Goal: Use online tool/utility: Utilize a website feature to perform a specific function

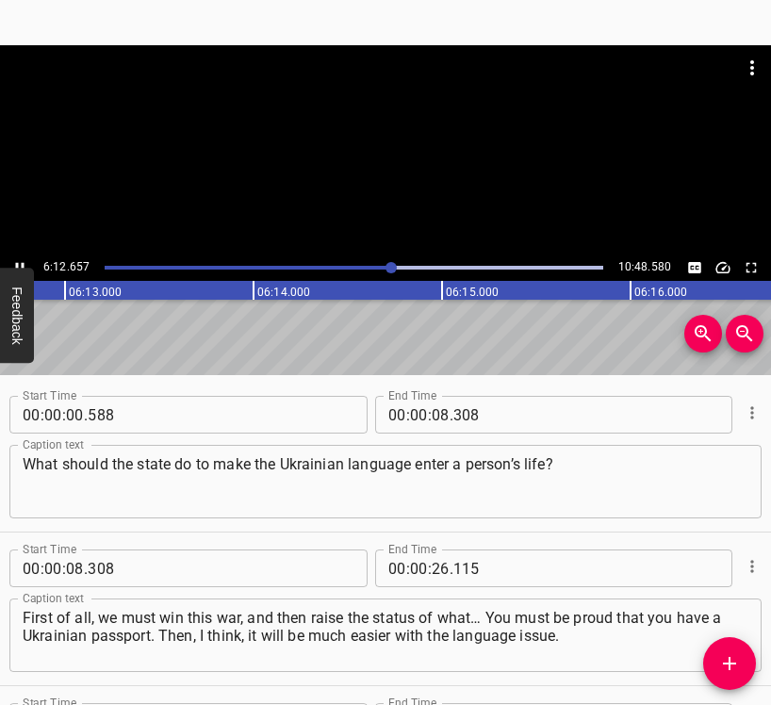
scroll to position [5903, 0]
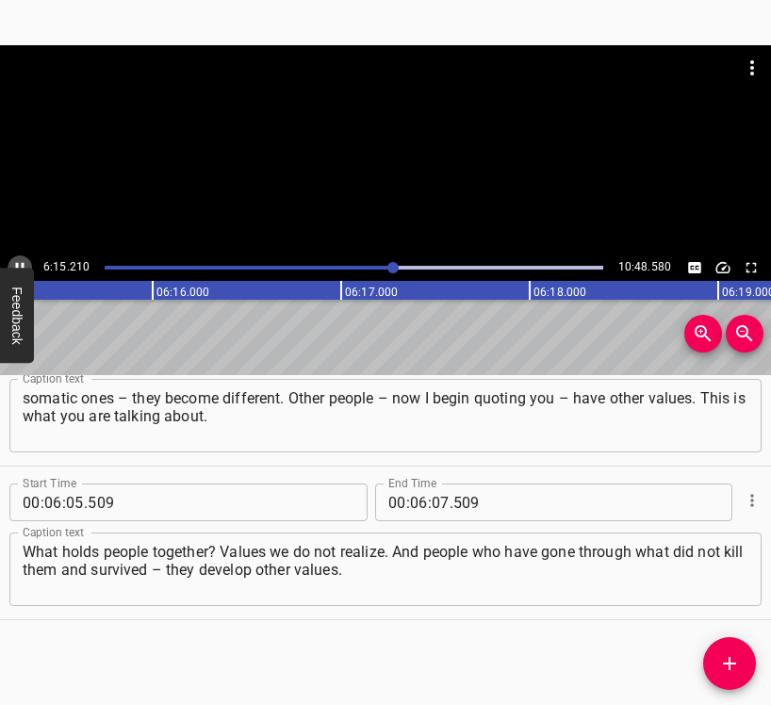
click at [15, 262] on icon "Play/Pause" at bounding box center [19, 267] width 17 height 17
click at [432, 512] on input "number" at bounding box center [441, 502] width 18 height 38
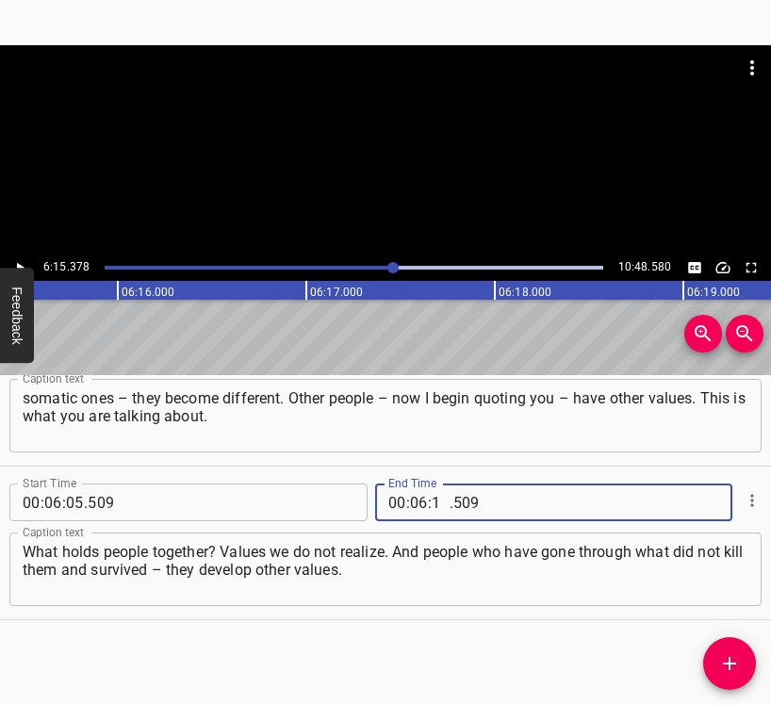
type input "15"
type input "378"
click at [722, 663] on icon "Add Cue" at bounding box center [729, 663] width 23 height 23
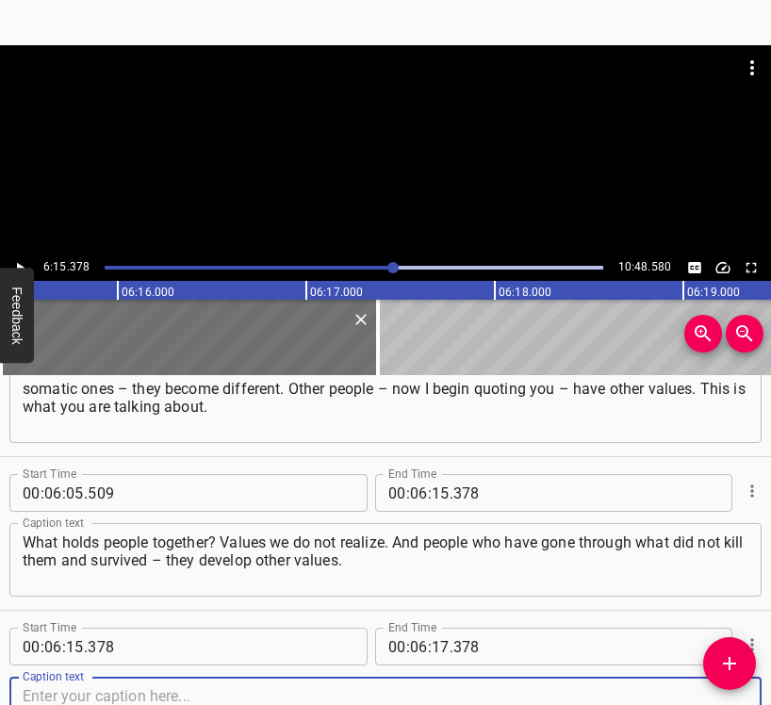
scroll to position [6056, 0]
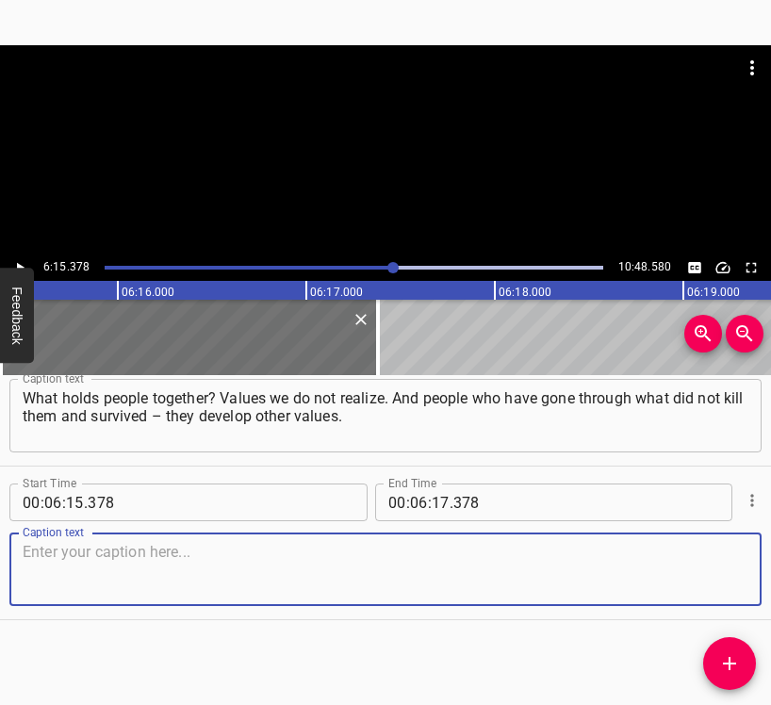
click at [684, 570] on textarea at bounding box center [386, 570] width 726 height 54
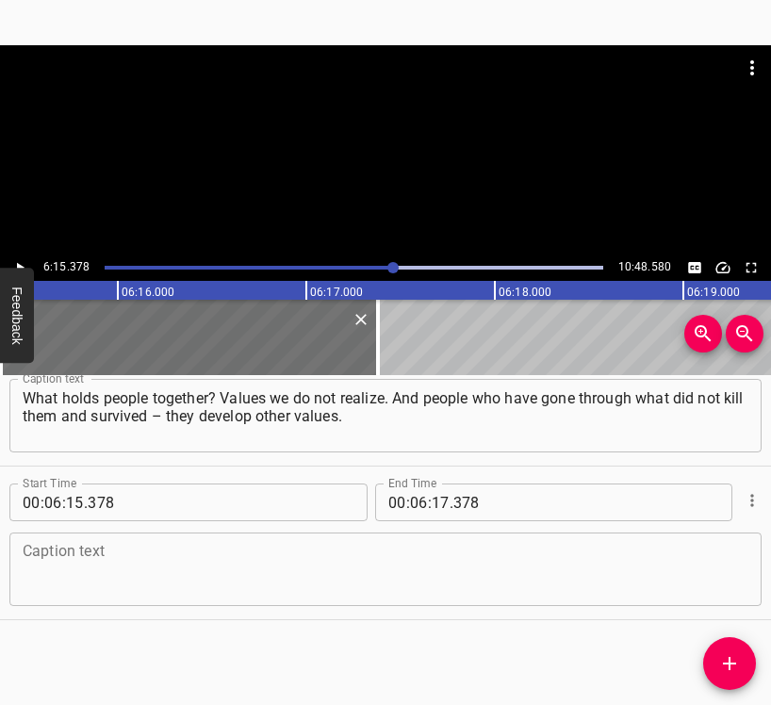
click at [53, 574] on textarea at bounding box center [386, 570] width 726 height 54
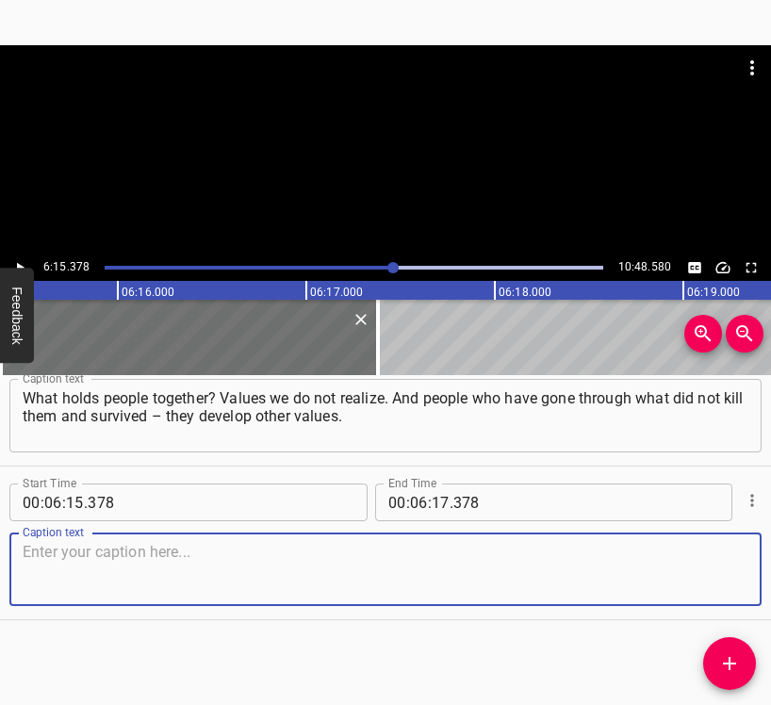
paste textarea "For example, the value of statehood. I would never have thought of it before… Y…"
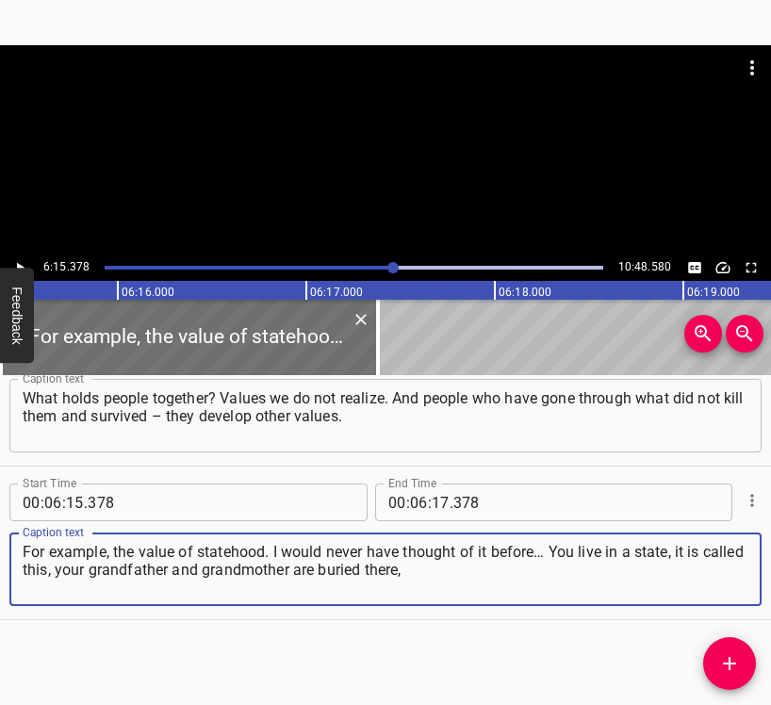
type textarea "For example, the value of statehood. I would never have thought of it before… Y…"
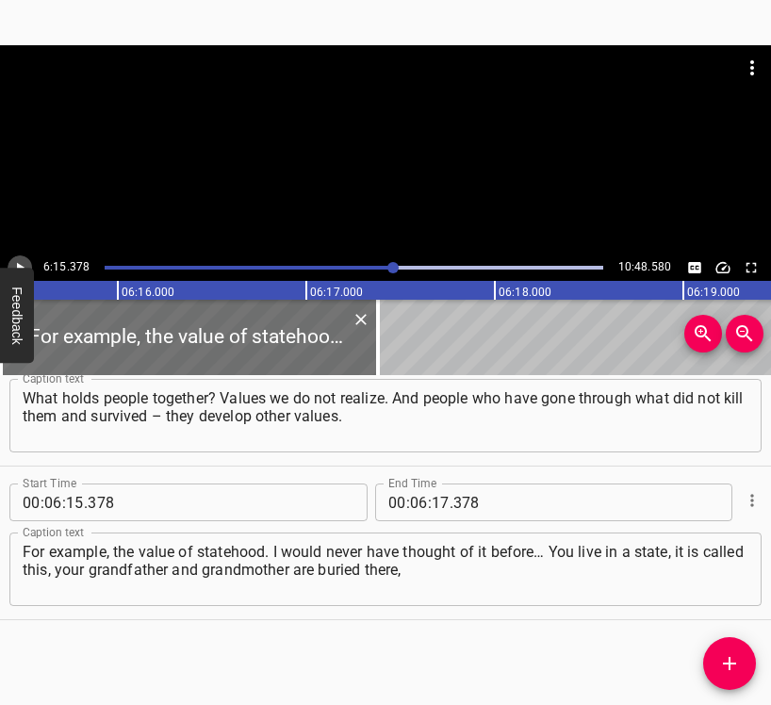
click at [18, 260] on icon "Play/Pause" at bounding box center [19, 267] width 17 height 17
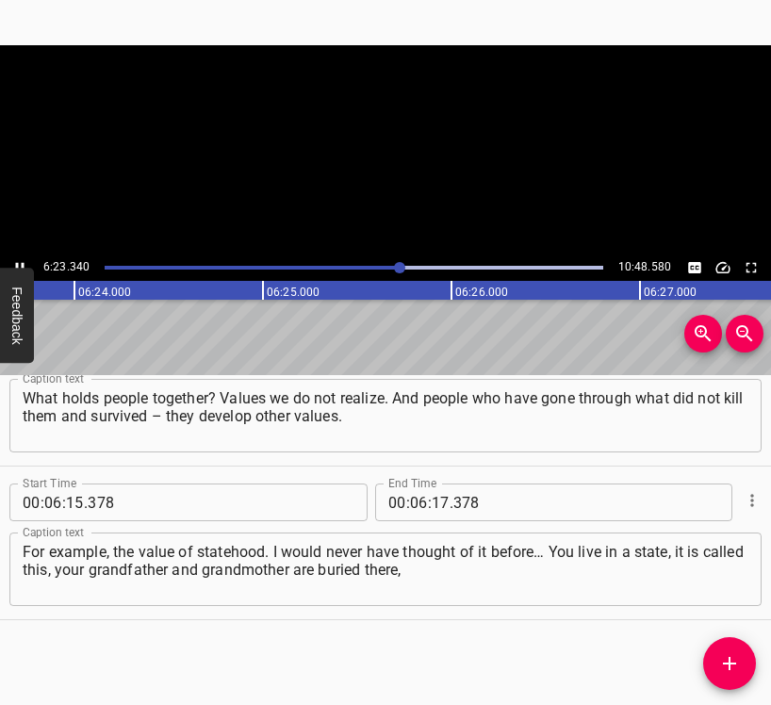
click at [18, 260] on icon "Play/Pause" at bounding box center [19, 267] width 17 height 17
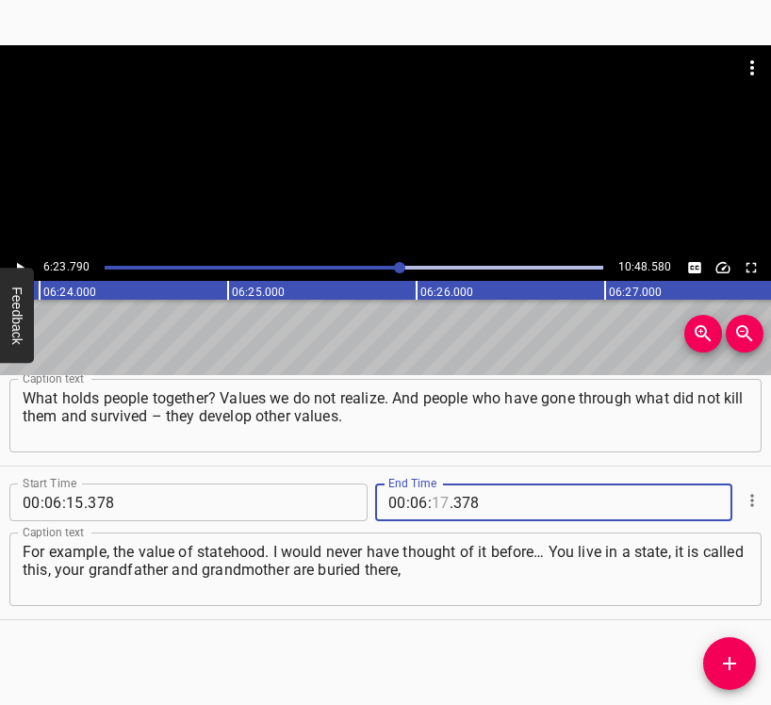
click at [433, 495] on input "number" at bounding box center [441, 502] width 18 height 38
type input "23"
type input "790"
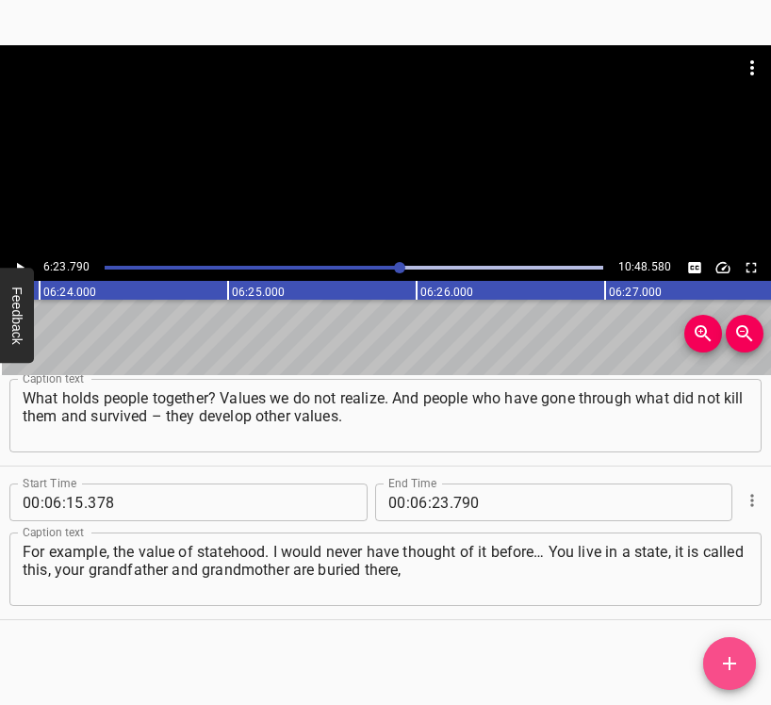
click at [731, 668] on icon "Add Cue" at bounding box center [729, 663] width 23 height 23
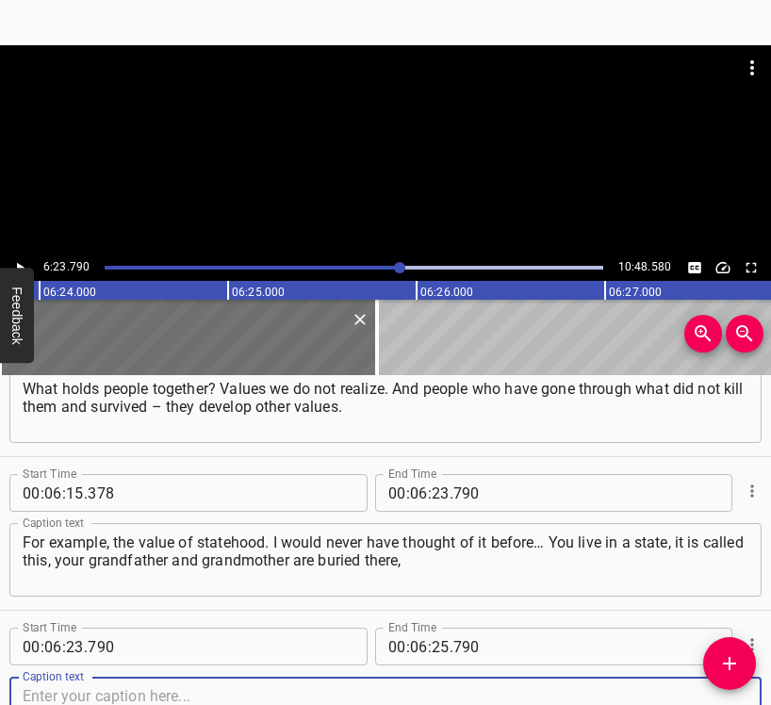
scroll to position [6210, 0]
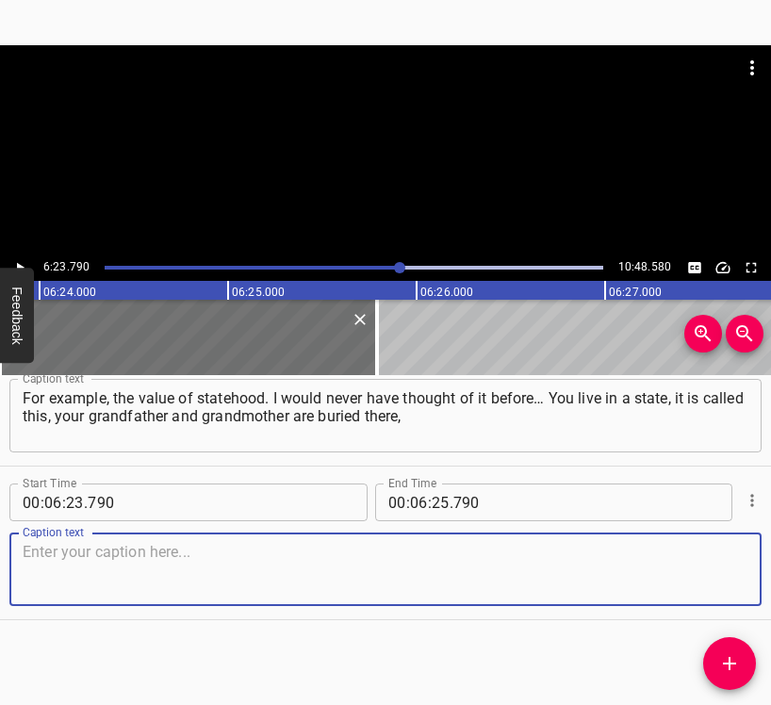
click at [704, 582] on textarea at bounding box center [386, 570] width 726 height 54
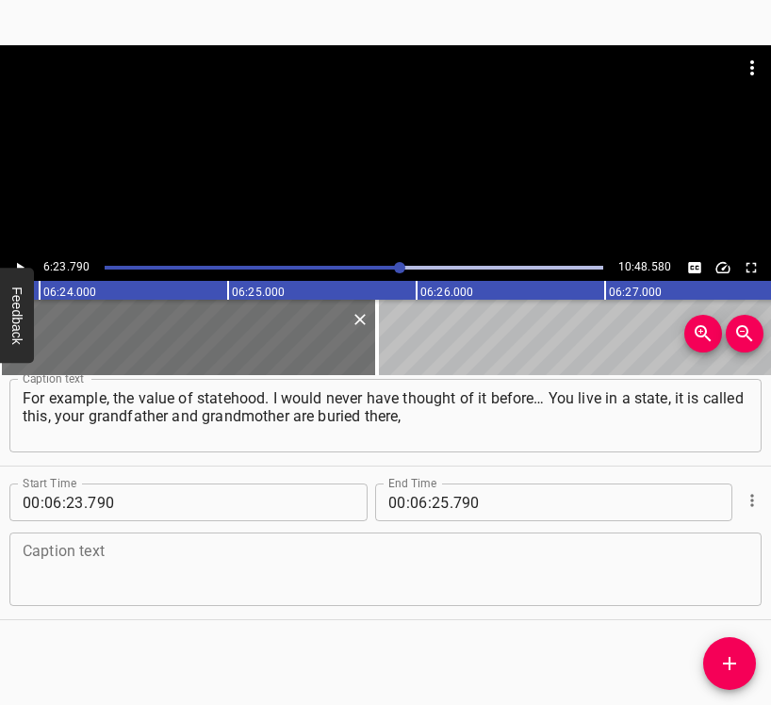
click at [60, 609] on div "Caption text Caption text" at bounding box center [385, 567] width 752 height 85
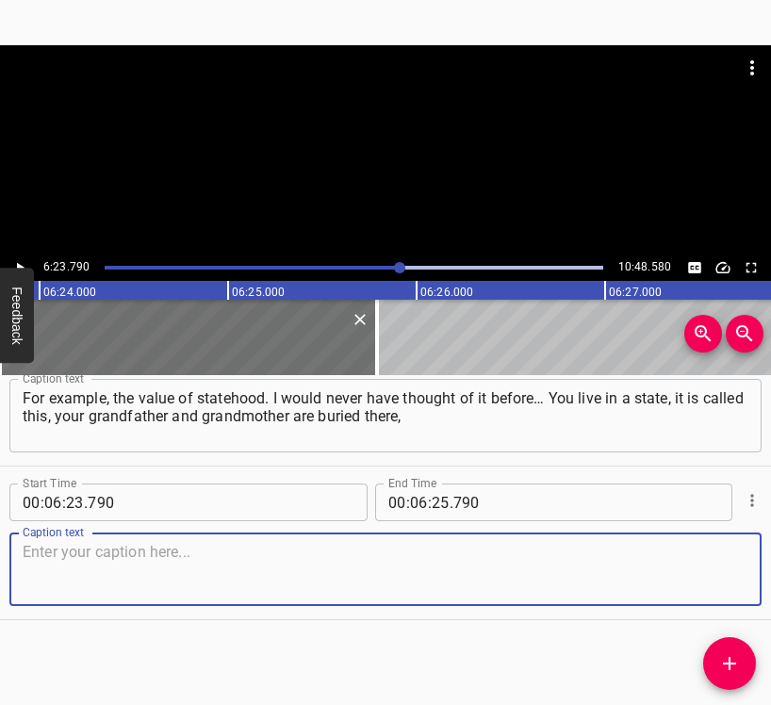
click at [62, 587] on textarea at bounding box center [386, 570] width 726 height 54
paste textarea "and they were [DEMOGRAPHIC_DATA]. So what? You just live. And you could have li…"
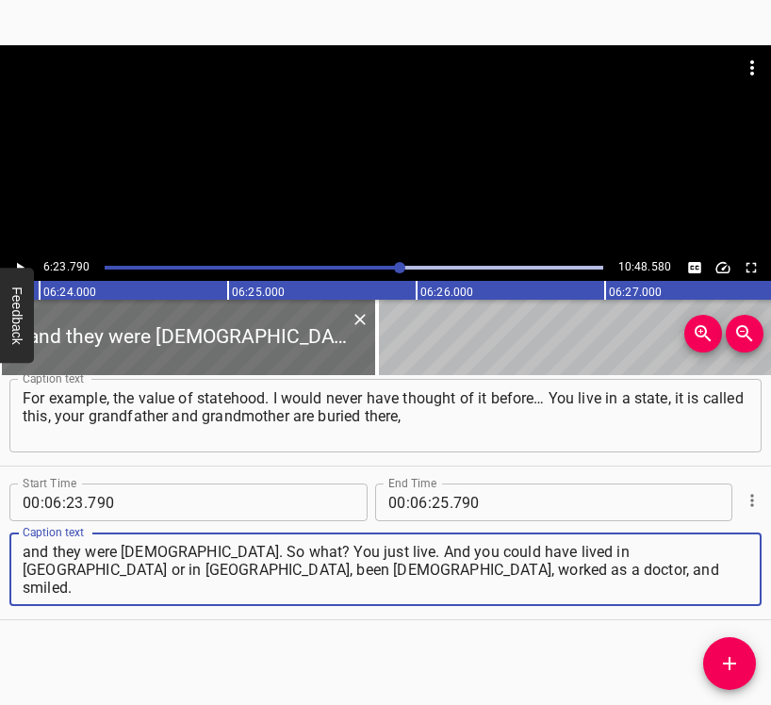
type textarea "and they were [DEMOGRAPHIC_DATA]. So what? You just live. And you could have li…"
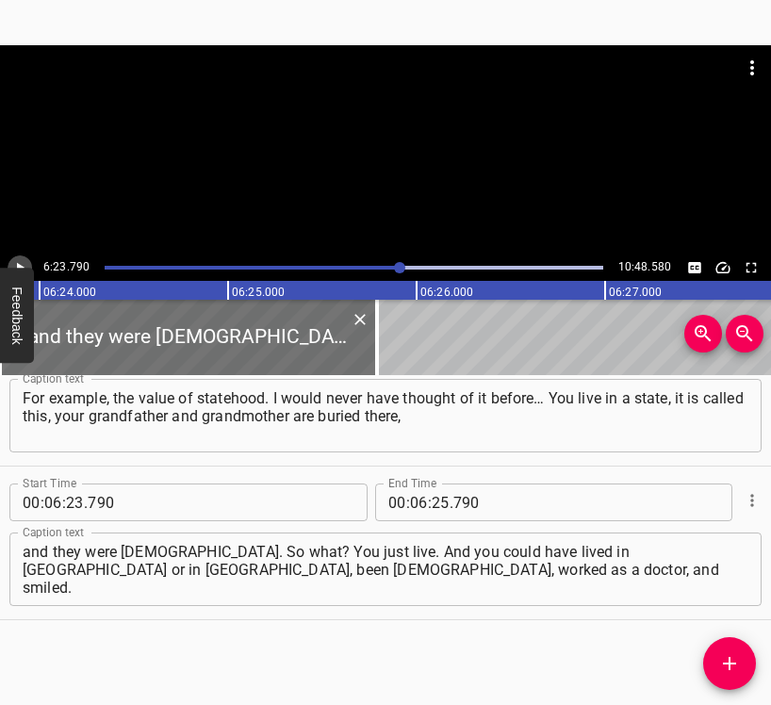
click at [20, 262] on icon "Play/Pause" at bounding box center [19, 267] width 17 height 17
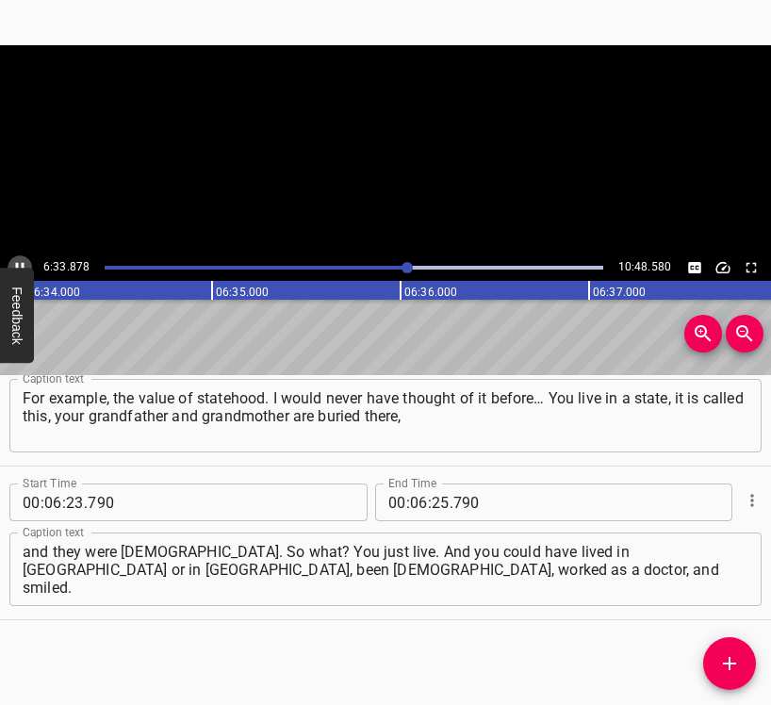
click at [15, 260] on icon "Play/Pause" at bounding box center [19, 267] width 17 height 17
click at [432, 503] on input "number" at bounding box center [441, 502] width 18 height 38
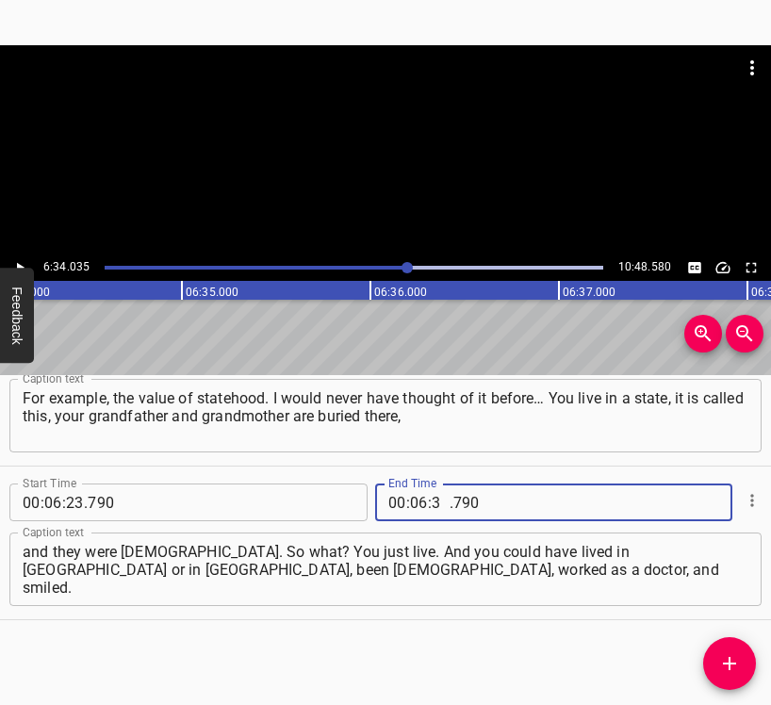
type input "34"
type input "035"
click at [730, 660] on icon "Add Cue" at bounding box center [729, 663] width 13 height 13
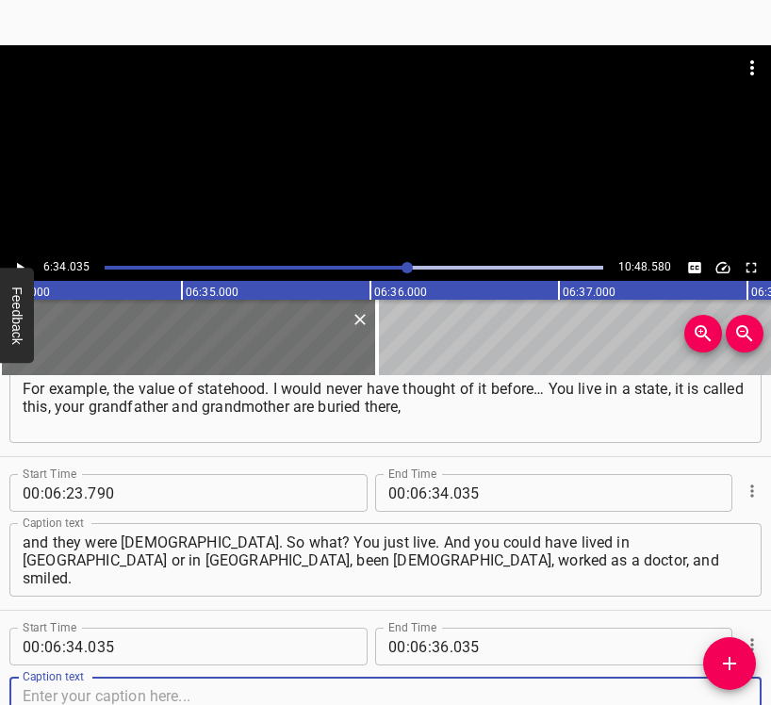
scroll to position [6363, 0]
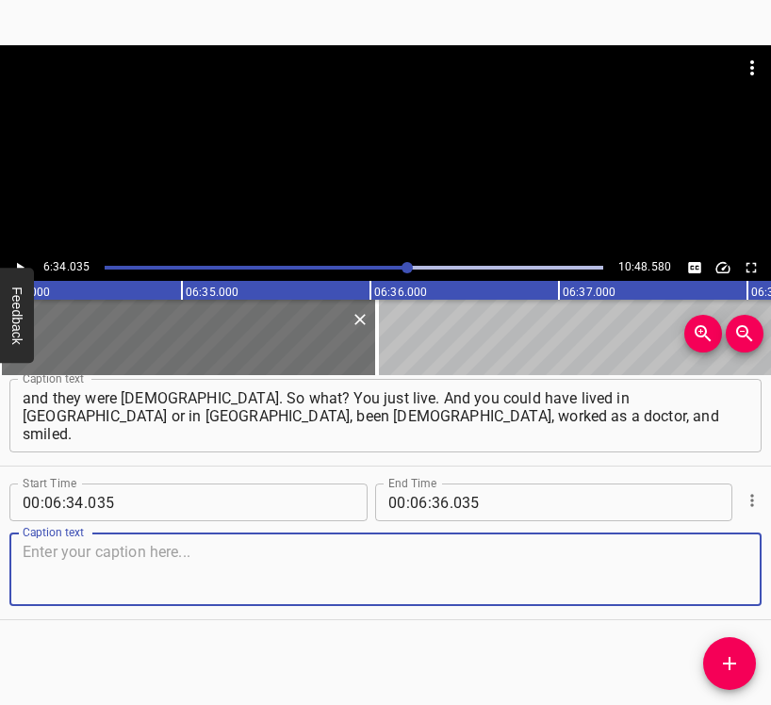
click at [727, 580] on textarea at bounding box center [386, 570] width 726 height 54
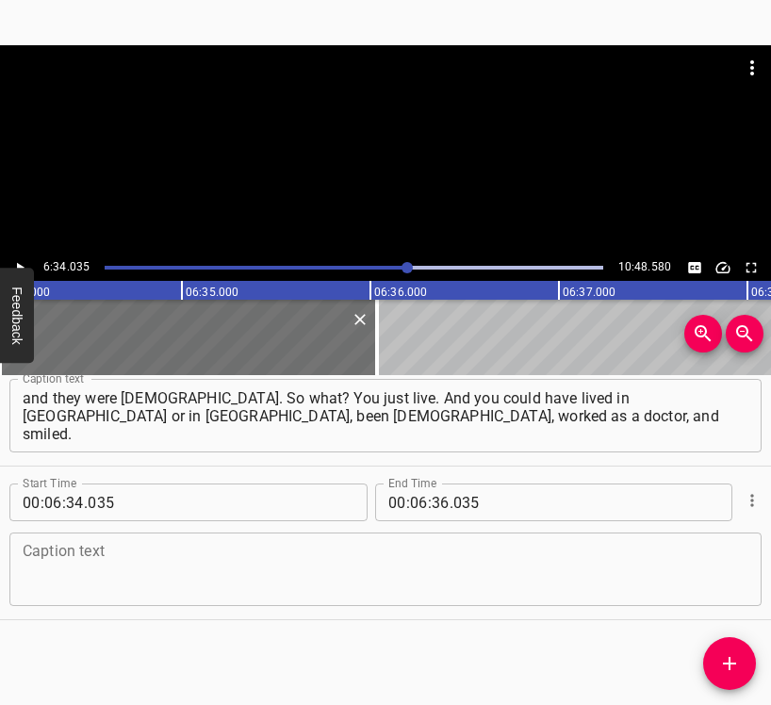
click at [131, 550] on textarea at bounding box center [386, 570] width 726 height 54
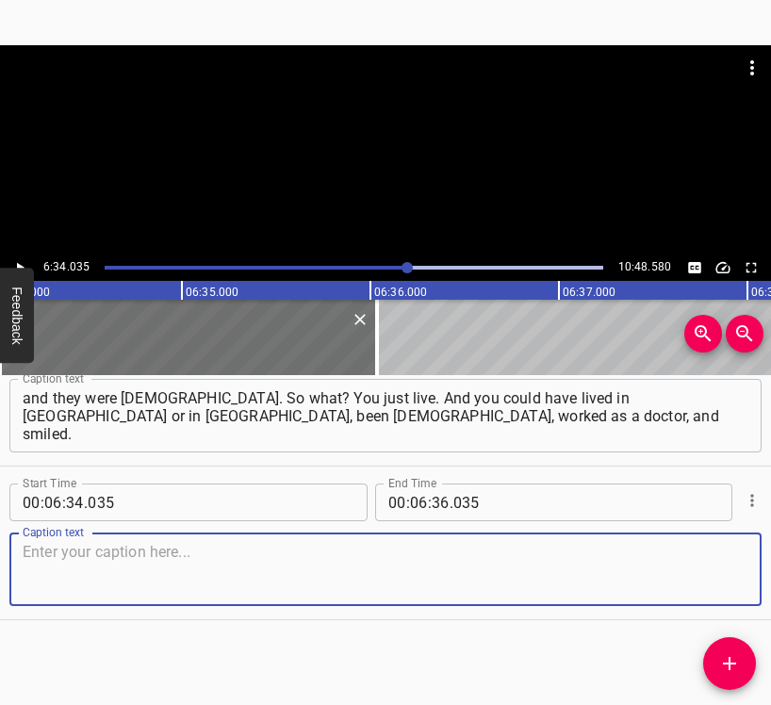
paste textarea "But it turns out you live in that state which not only gave you birth and where…"
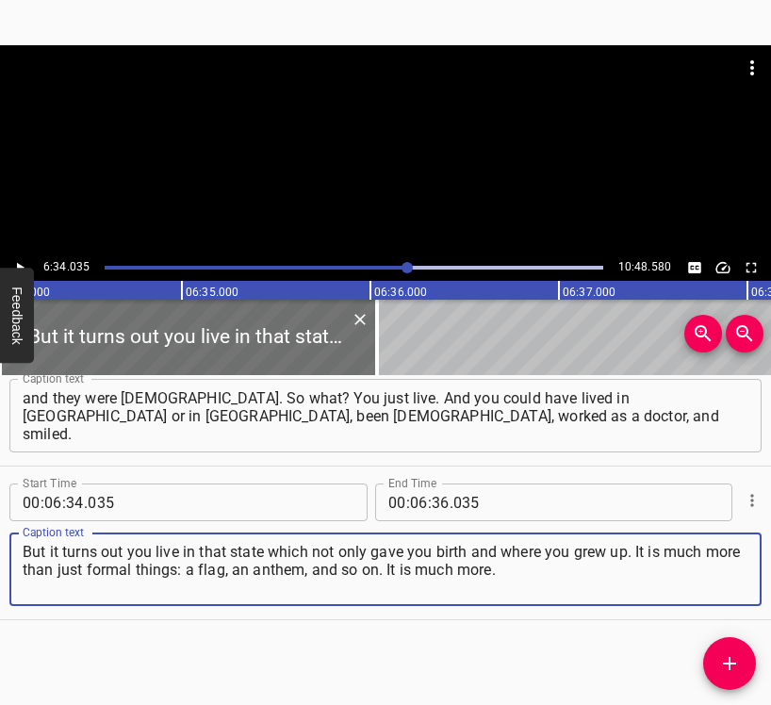
drag, startPoint x: 551, startPoint y: 571, endPoint x: 21, endPoint y: 546, distance: 531.1
click at [21, 546] on div "But it turns out you live in that state which not only gave you birth and where…" at bounding box center [385, 568] width 752 height 73
paste textarea
type textarea "But it turns out you live in that state which not only gave you birth and where…"
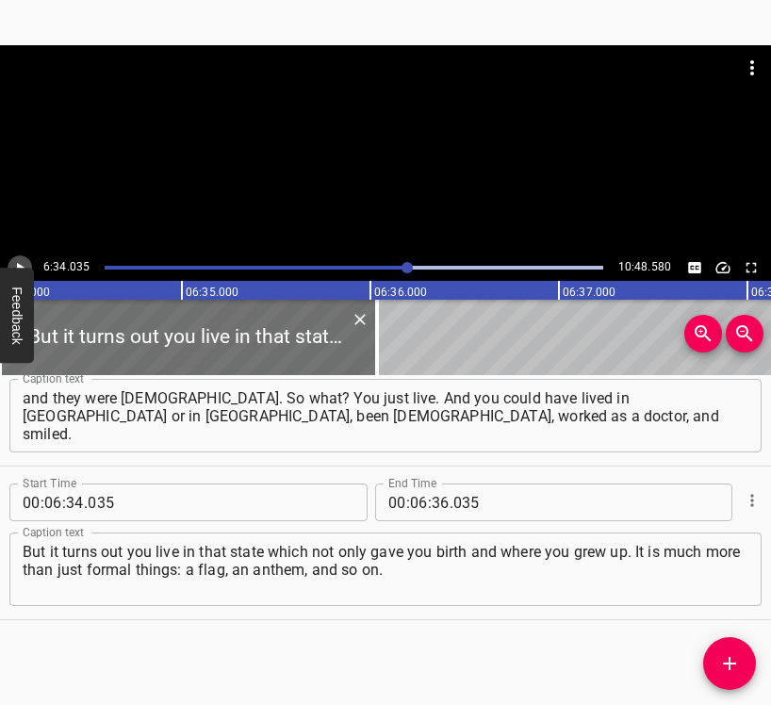
click at [21, 259] on icon "Play/Pause" at bounding box center [19, 267] width 17 height 17
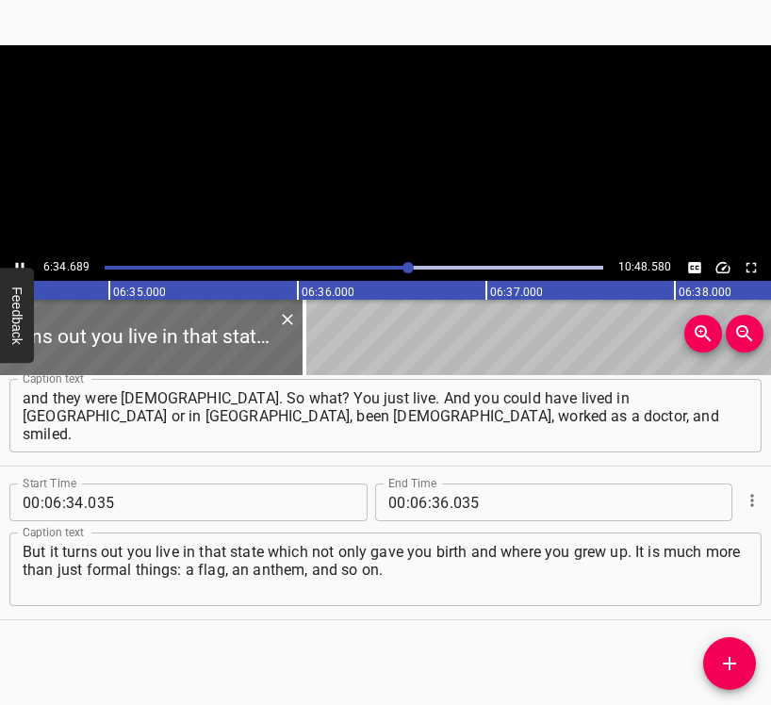
scroll to position [0, 74382]
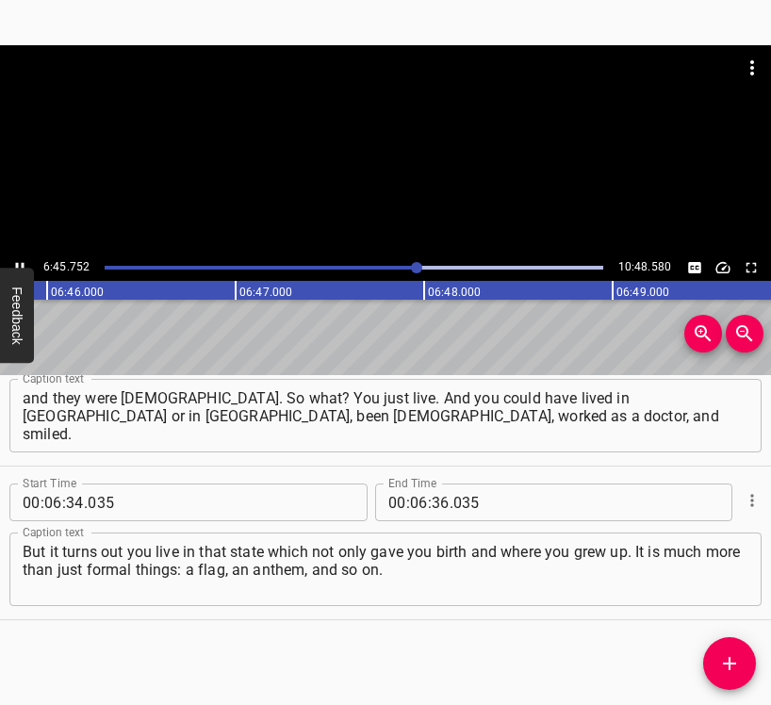
click at [20, 258] on button "Play/Pause" at bounding box center [20, 267] width 24 height 24
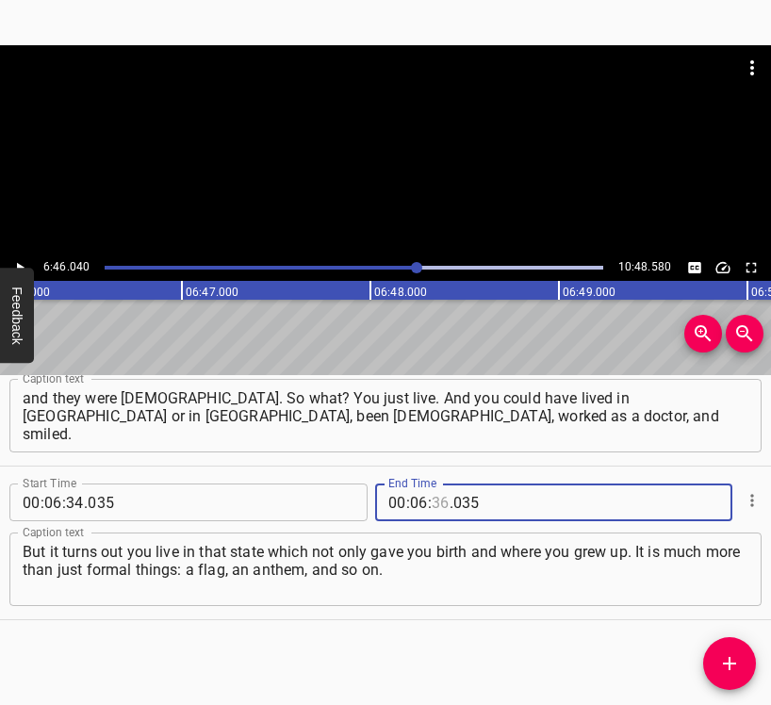
click at [432, 504] on input "number" at bounding box center [441, 502] width 18 height 38
type input "46"
type input "040"
click at [739, 654] on icon "Add Cue" at bounding box center [729, 663] width 23 height 23
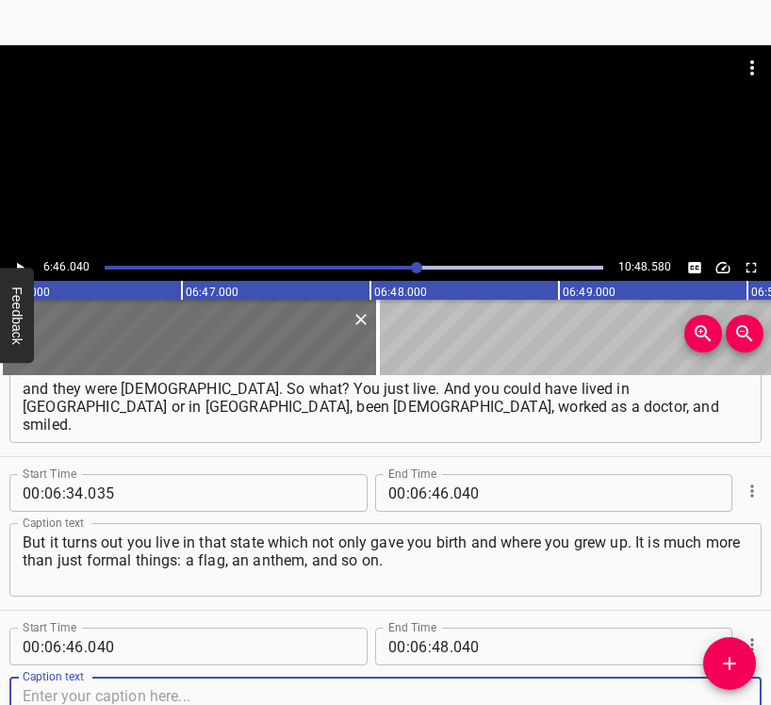
scroll to position [6517, 0]
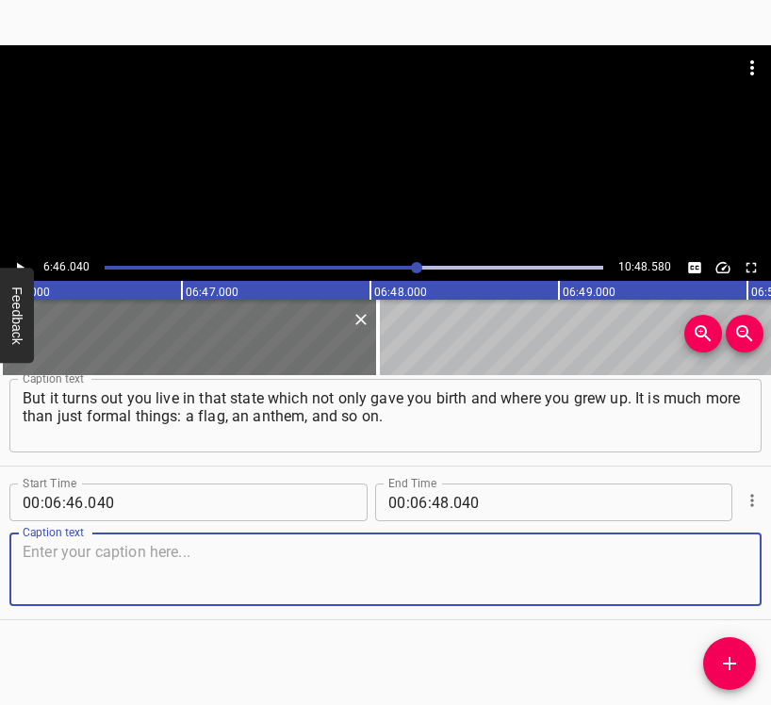
click at [715, 567] on textarea at bounding box center [386, 570] width 726 height 54
click at [77, 556] on textarea at bounding box center [386, 570] width 726 height 54
paste textarea "It is much more. And here you need to go through all of this, to come out of th…"
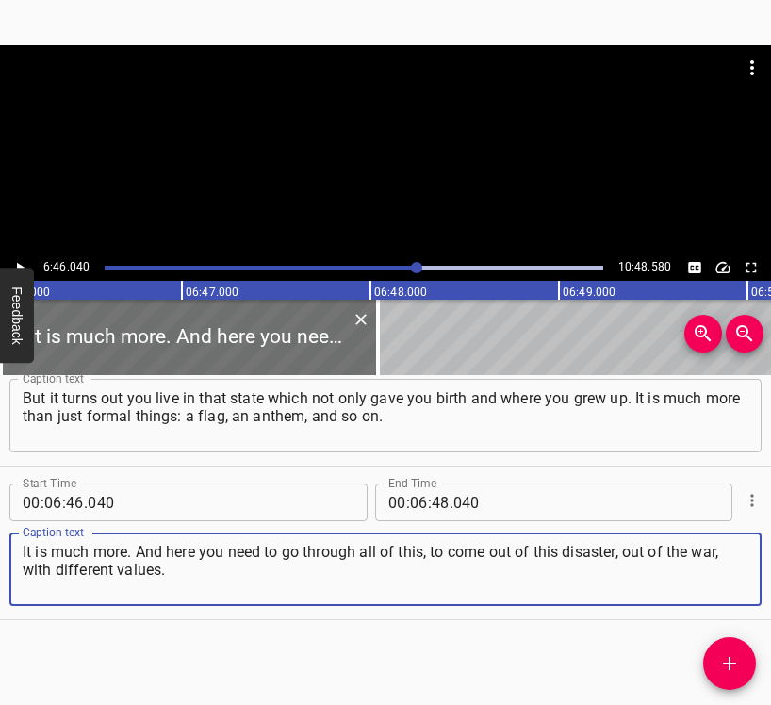
type textarea "It is much more. And here you need to go through all of this, to come out of th…"
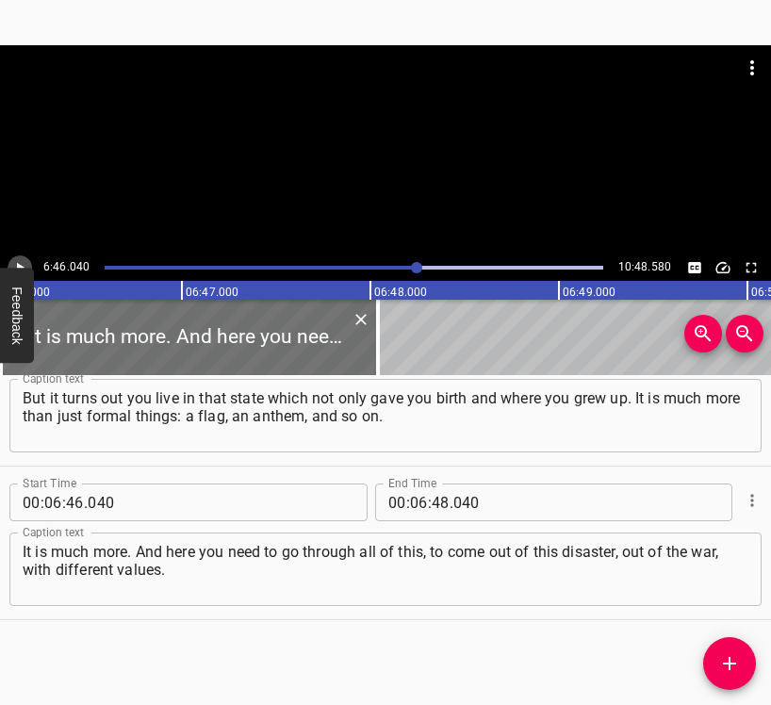
click at [18, 264] on icon "Play/Pause" at bounding box center [21, 268] width 8 height 10
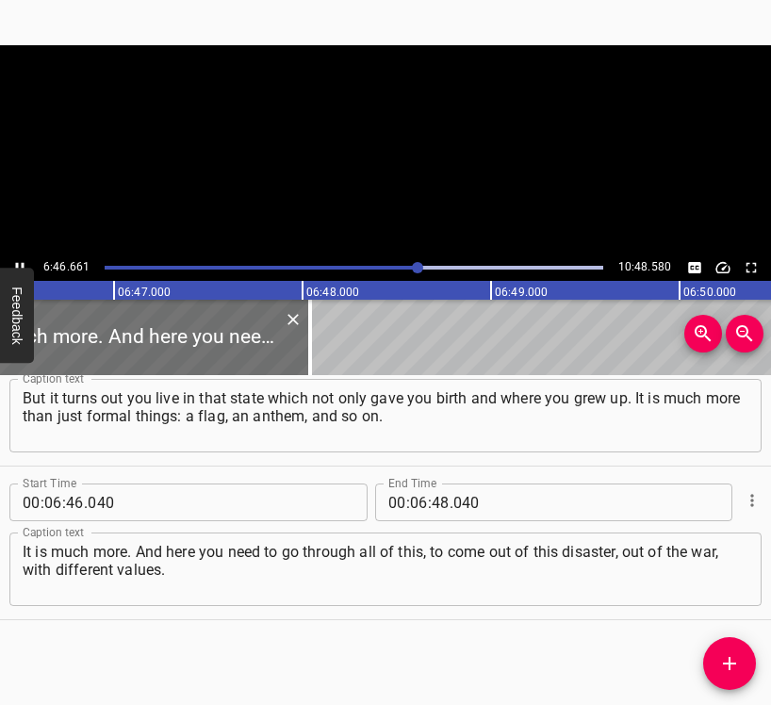
scroll to position [0, 76639]
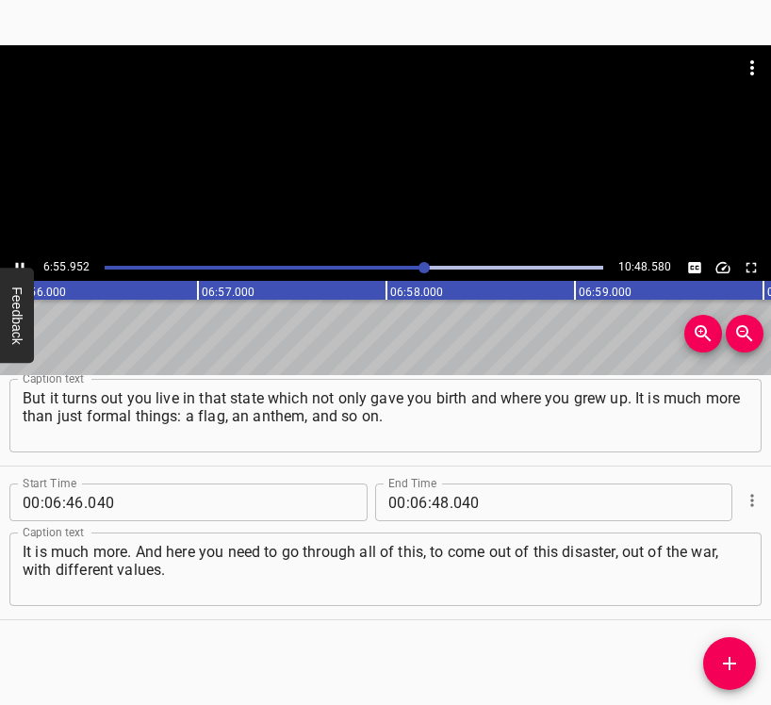
click at [21, 261] on icon "Play/Pause" at bounding box center [19, 267] width 17 height 17
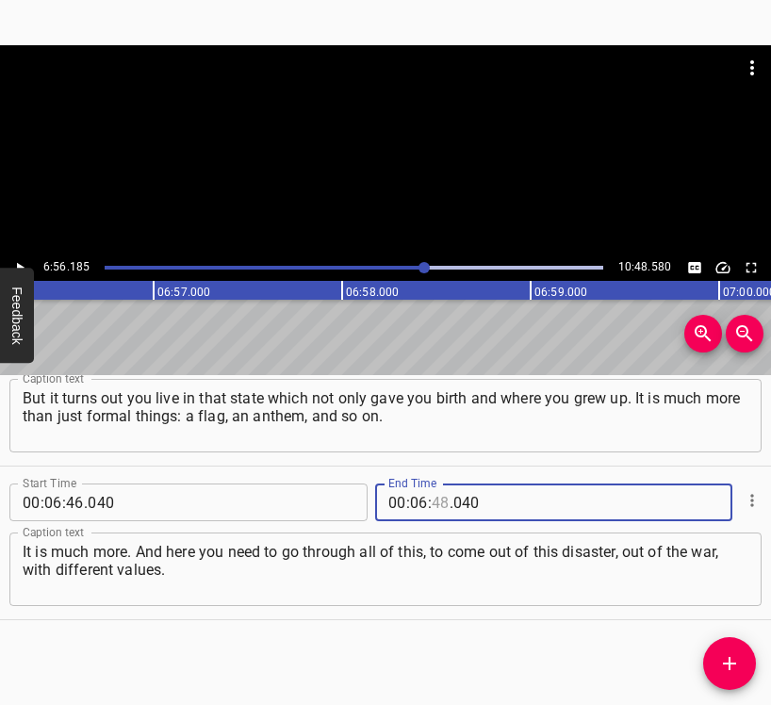
click at [435, 498] on input "number" at bounding box center [441, 502] width 18 height 38
type input "56"
type input "185"
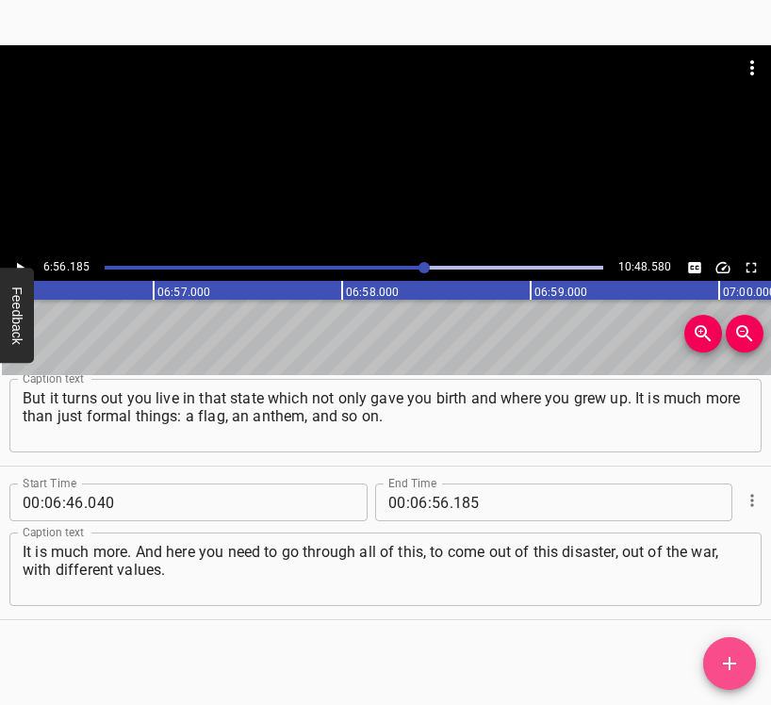
click at [730, 668] on icon "Add Cue" at bounding box center [729, 663] width 13 height 13
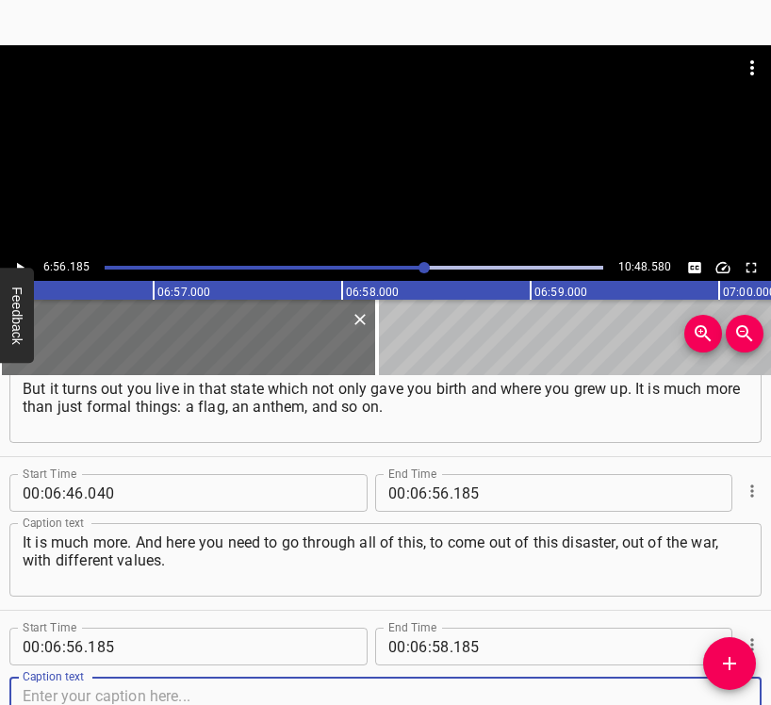
scroll to position [6671, 0]
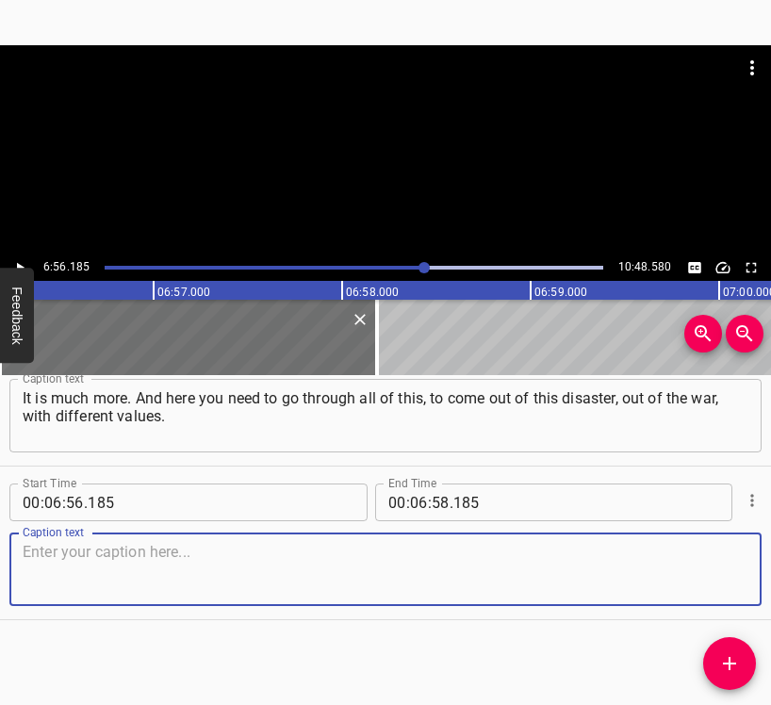
click at [706, 577] on textarea at bounding box center [386, 570] width 726 height 54
click at [181, 563] on textarea at bounding box center [386, 570] width 726 height 54
paste textarea "And rebirth will begin with the awareness of this value. When?"
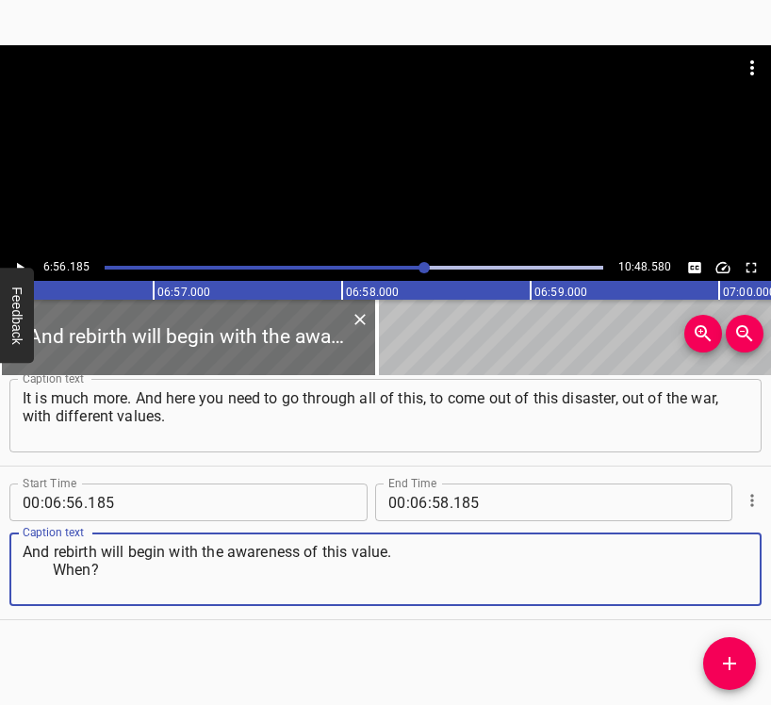
type textarea "And rebirth will begin with the awareness of this value. When?"
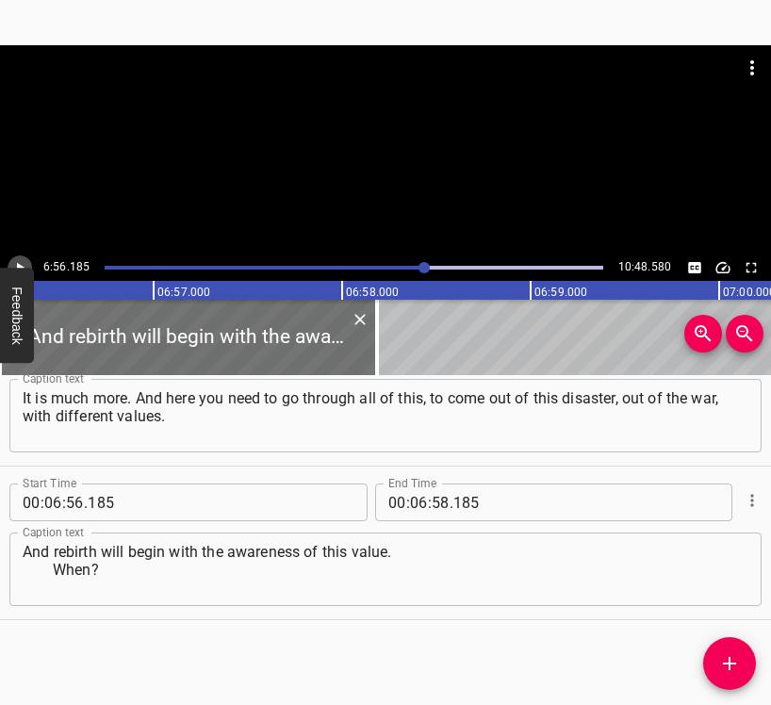
click at [16, 263] on icon "Play/Pause" at bounding box center [19, 267] width 17 height 17
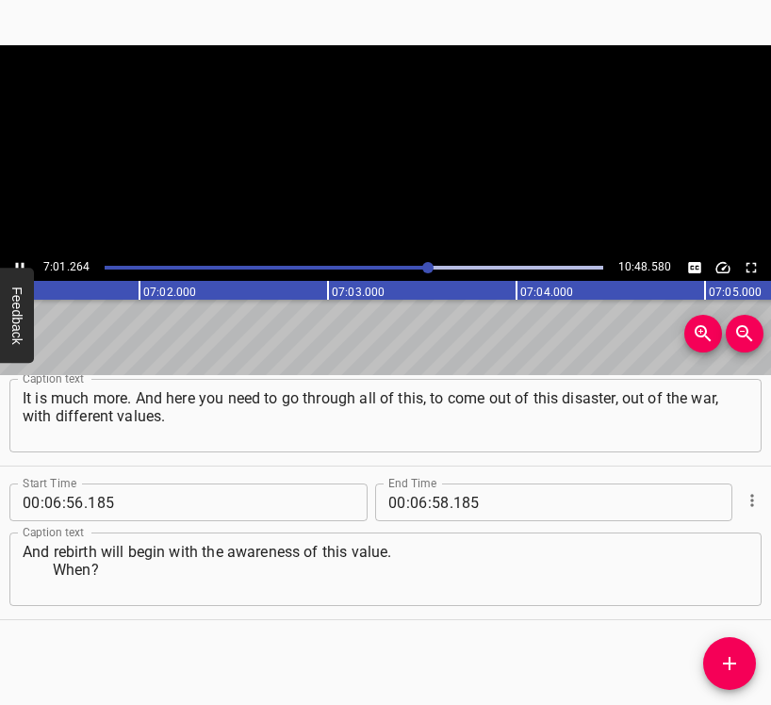
click at [16, 263] on icon "Play/Pause" at bounding box center [20, 268] width 8 height 10
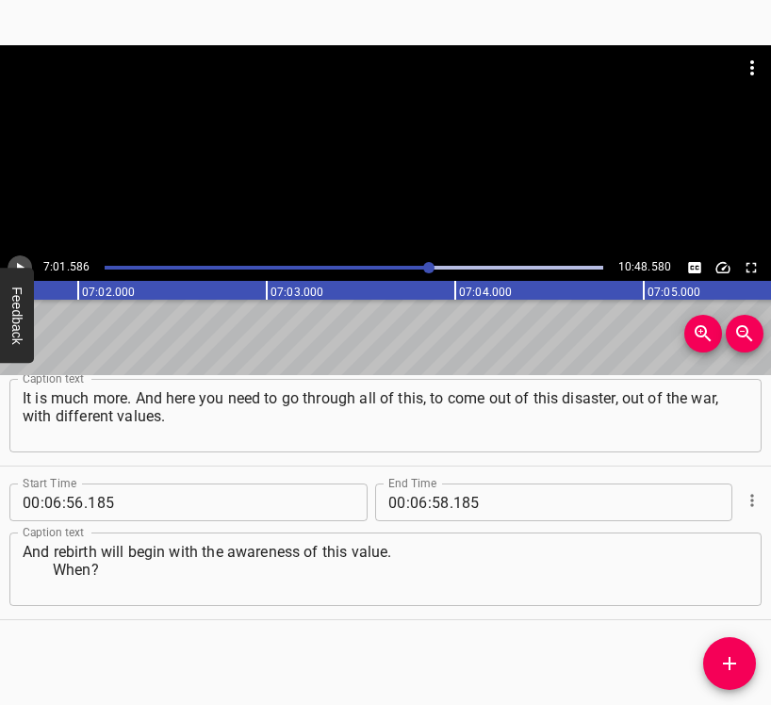
click at [16, 263] on icon "Play/Pause" at bounding box center [19, 267] width 17 height 17
click at [16, 263] on icon "Play/Pause" at bounding box center [20, 268] width 8 height 10
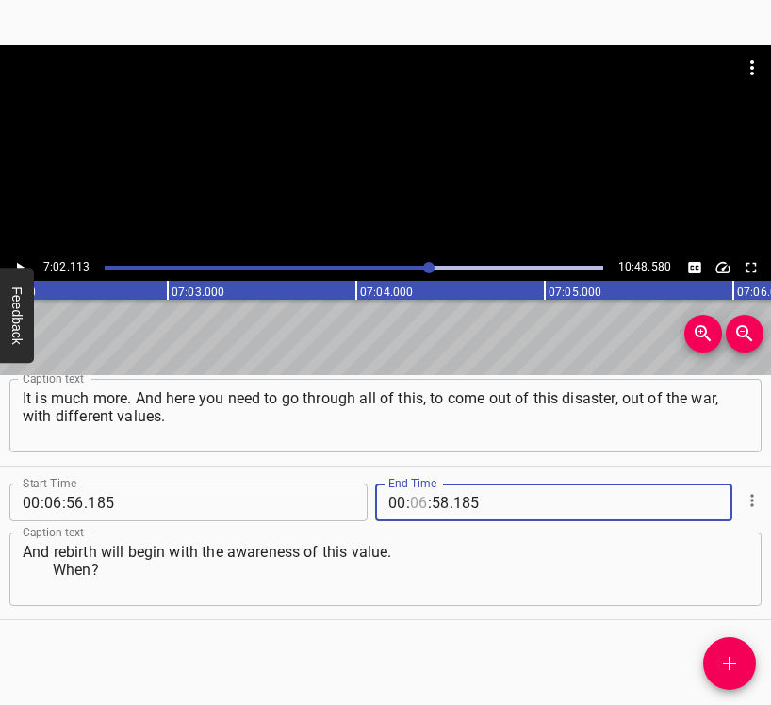
click at [410, 496] on input "number" at bounding box center [419, 502] width 18 height 38
type input "07"
type input "02"
type input "113"
click at [736, 659] on icon "Add Cue" at bounding box center [729, 663] width 23 height 23
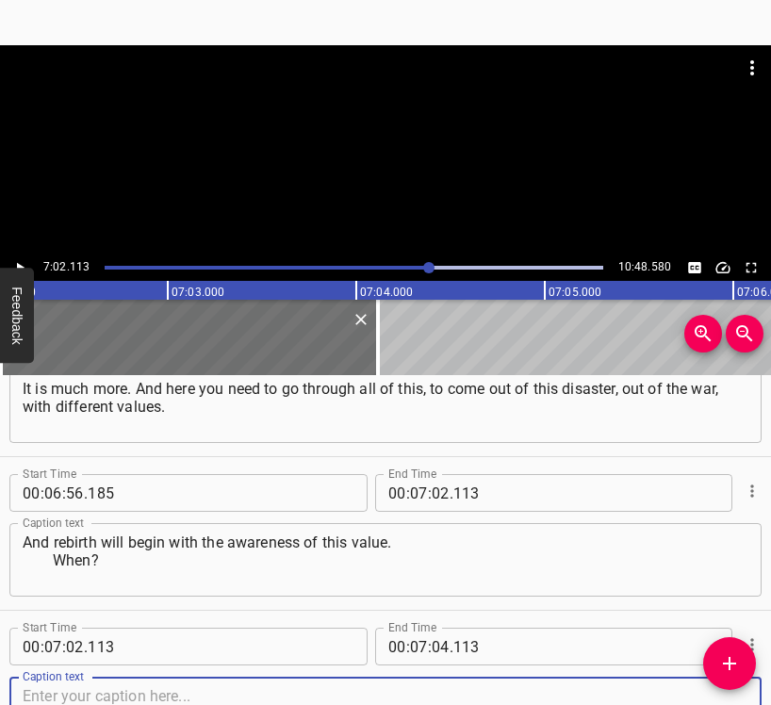
scroll to position [6824, 0]
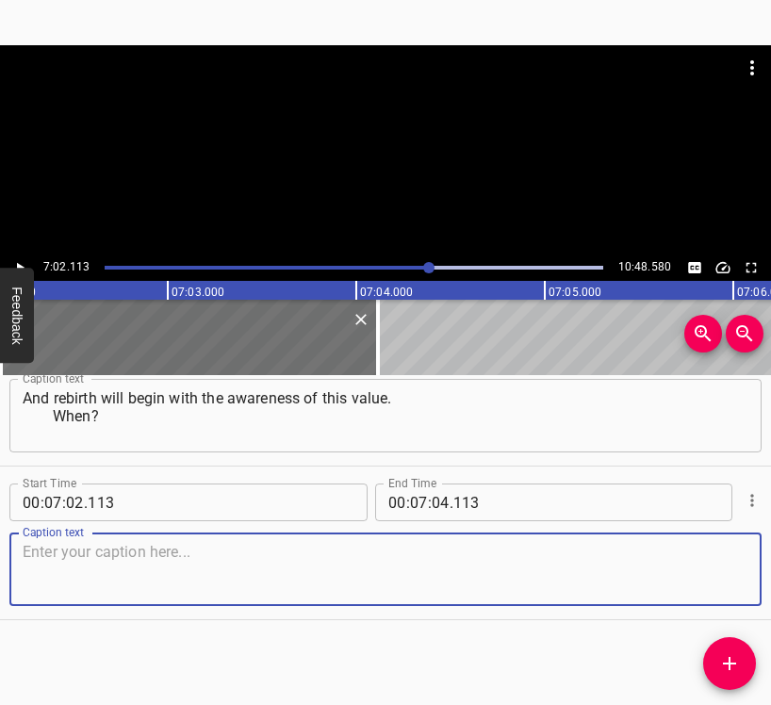
click at [686, 557] on textarea at bounding box center [386, 570] width 726 height 54
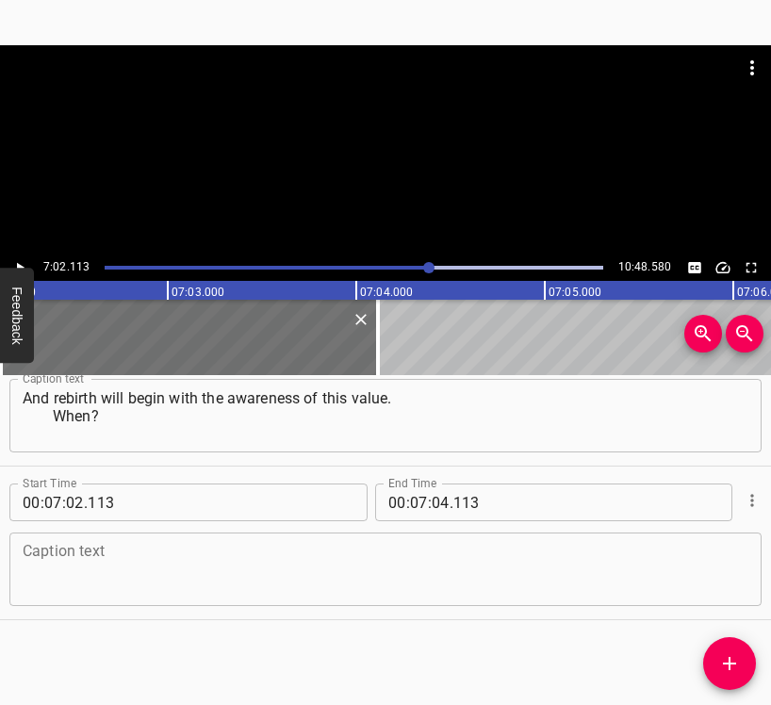
click at [92, 576] on textarea at bounding box center [386, 570] width 726 height 54
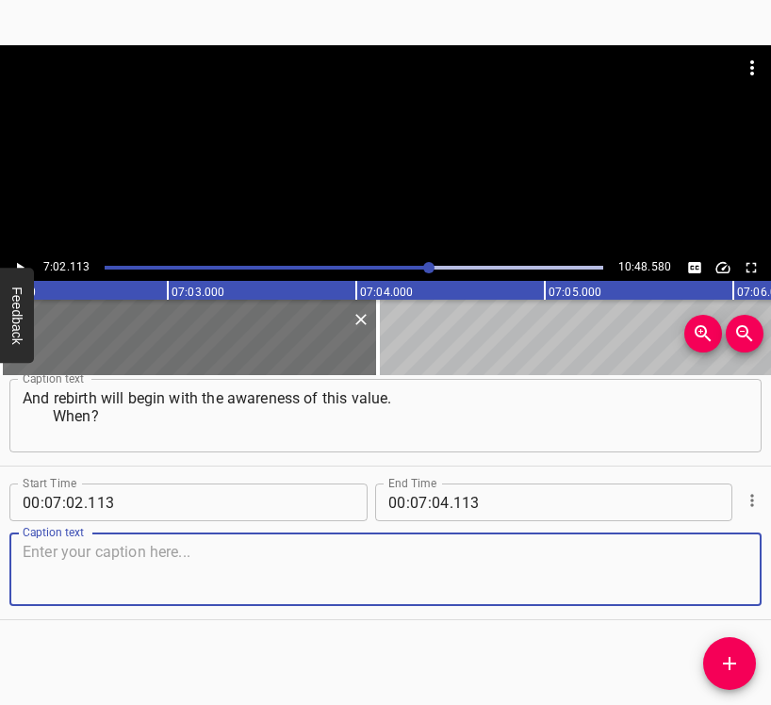
paste textarea "It is already happening now – in the form of realizing: you live and you will s…"
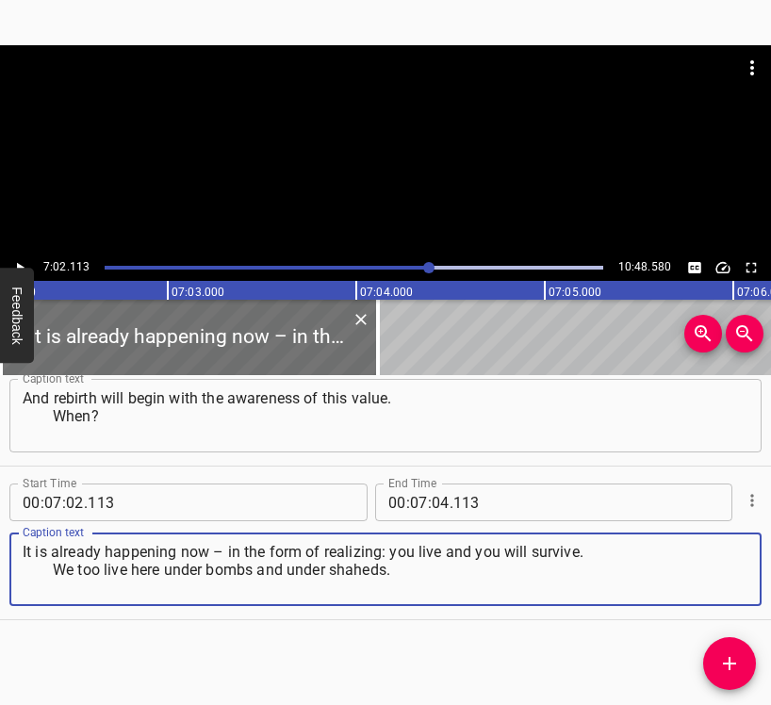
type textarea "It is already happening now – in the form of realizing: you live and you will s…"
click at [28, 264] on button "Play/Pause" at bounding box center [20, 267] width 24 height 24
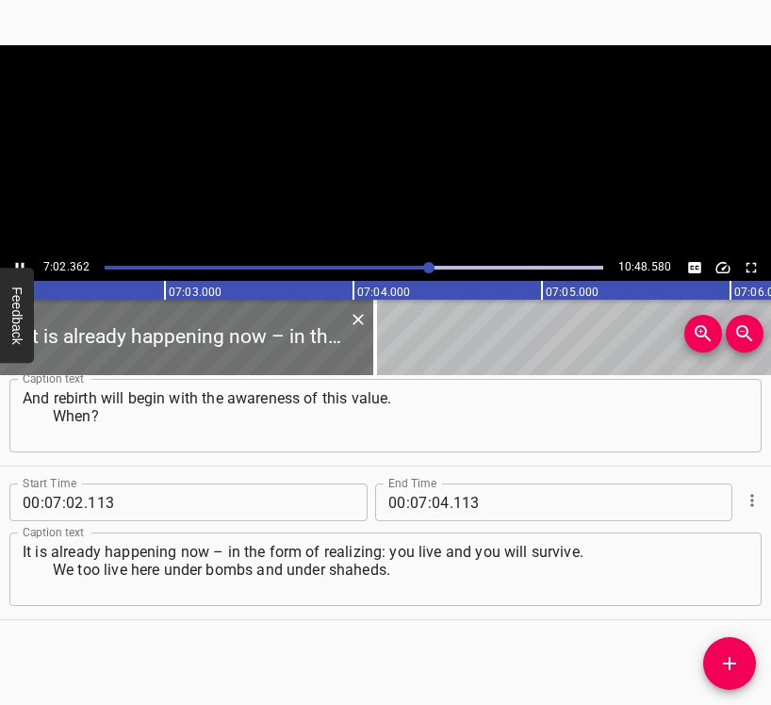
scroll to position [0, 79598]
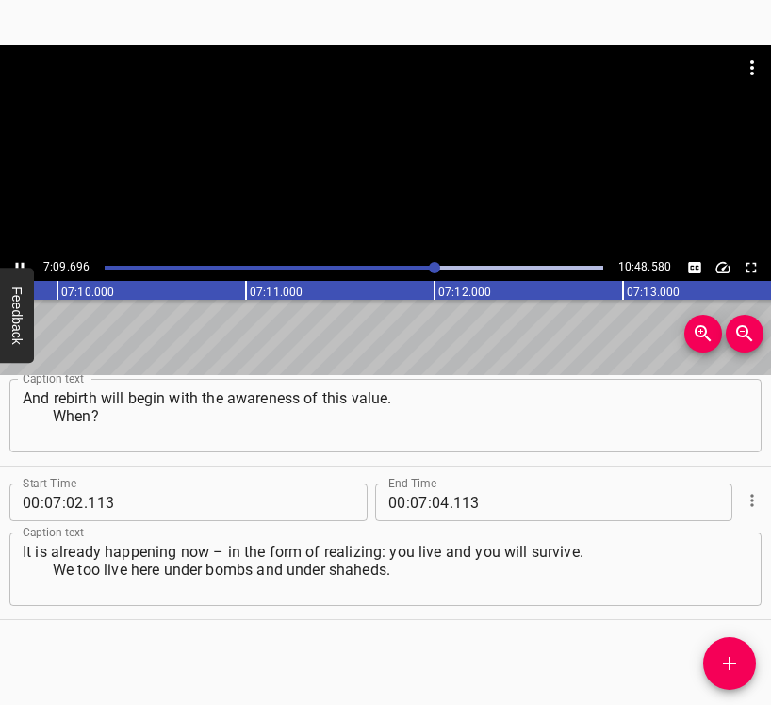
click at [17, 259] on icon "Play/Pause" at bounding box center [19, 267] width 17 height 17
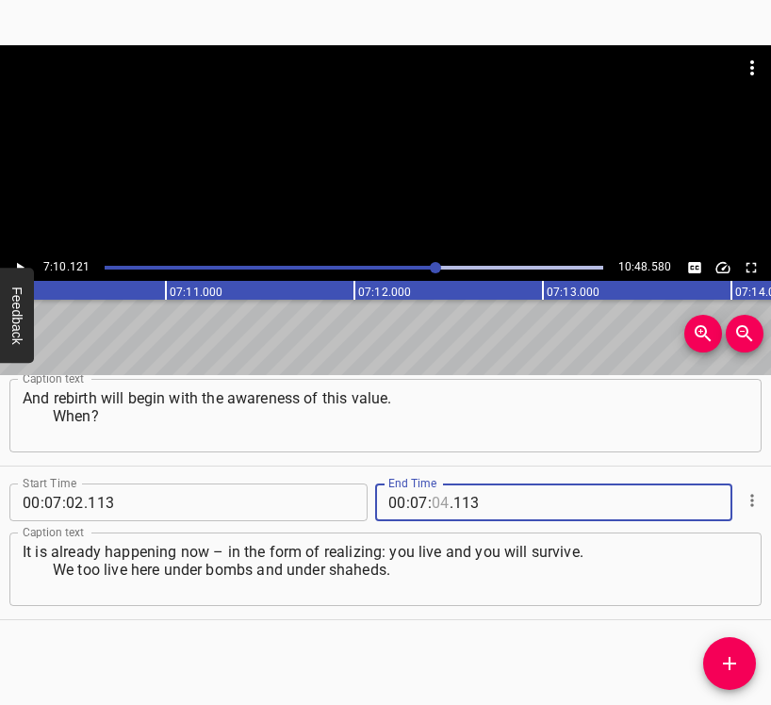
click at [436, 501] on input "number" at bounding box center [441, 502] width 18 height 38
type input "10"
type input "121"
click at [743, 658] on span "Add Cue" at bounding box center [729, 663] width 53 height 23
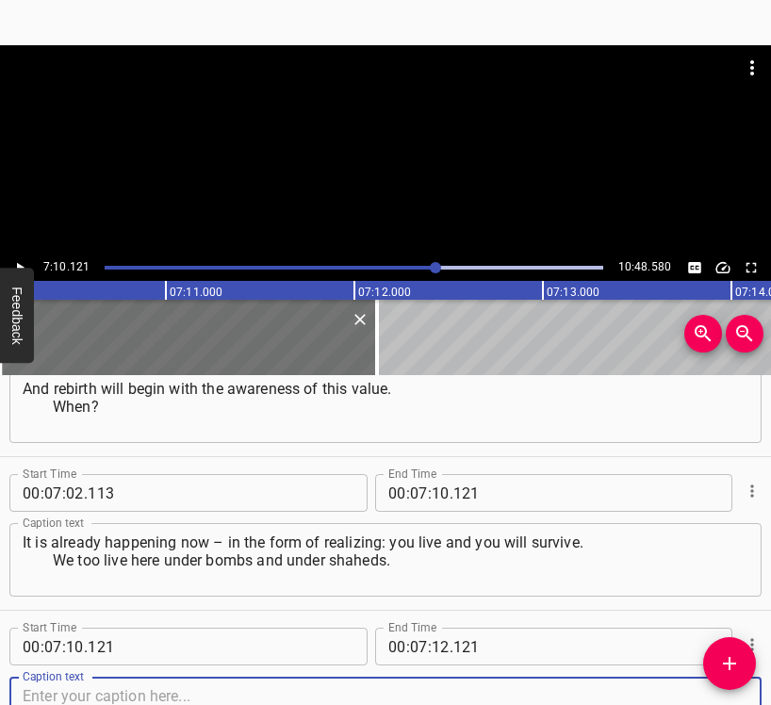
scroll to position [6978, 0]
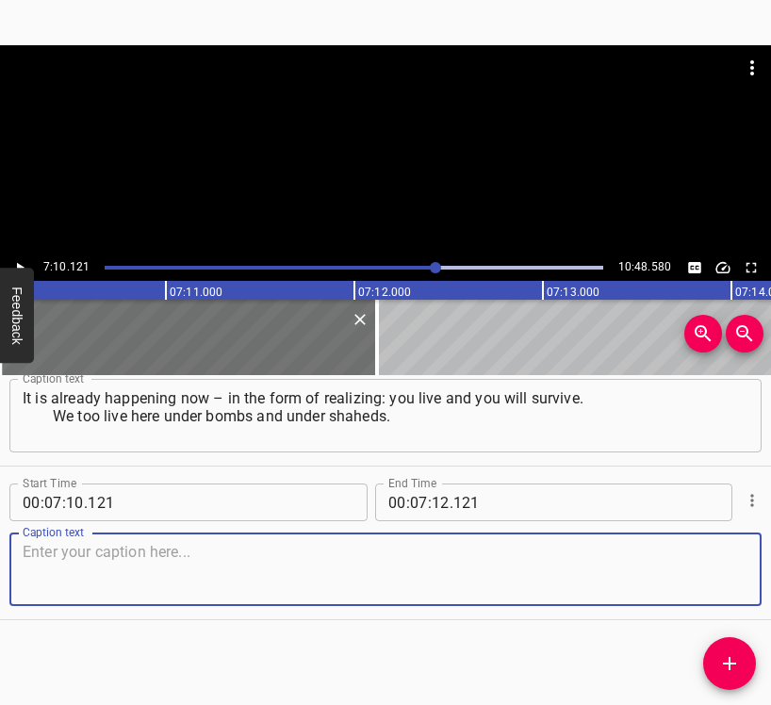
drag, startPoint x: 716, startPoint y: 573, endPoint x: 769, endPoint y: 537, distance: 63.8
click at [715, 572] on textarea at bounding box center [386, 570] width 726 height 54
click at [79, 571] on textarea at bounding box center [386, 570] width 726 height 54
paste textarea "I also hide my grandchildren in the basement every night, since the beginning o…"
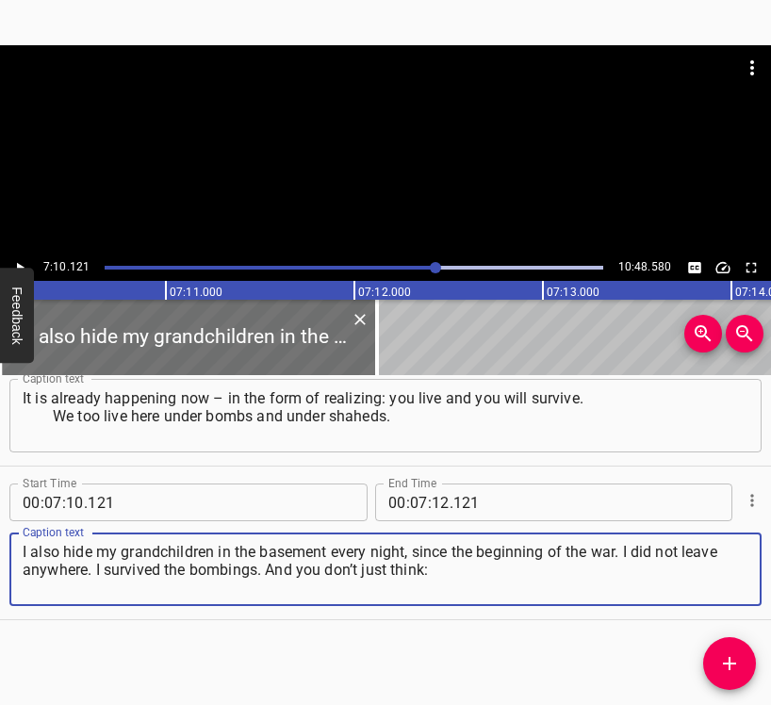
type textarea "I also hide my grandchildren in the basement every night, since the beginning o…"
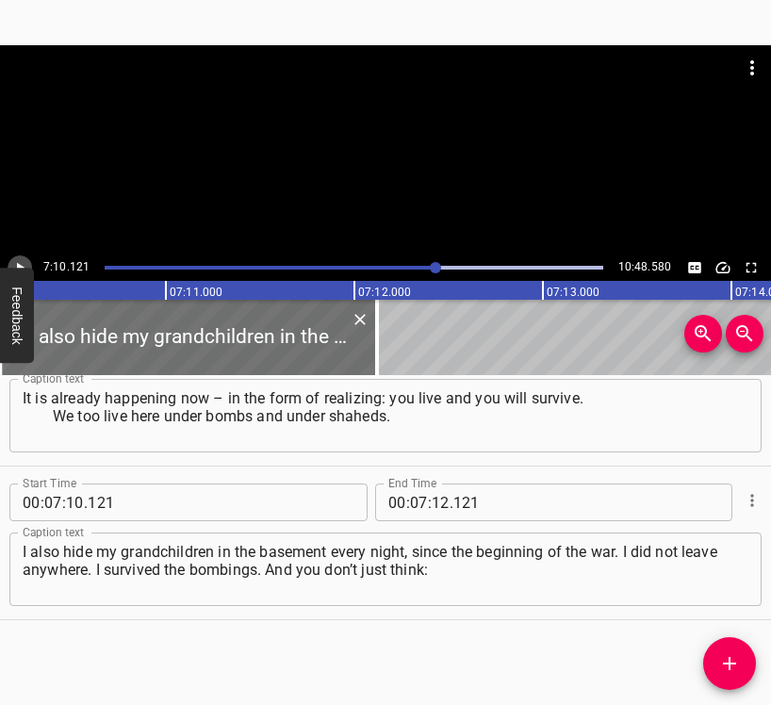
click at [18, 261] on icon "Play/Pause" at bounding box center [19, 267] width 17 height 17
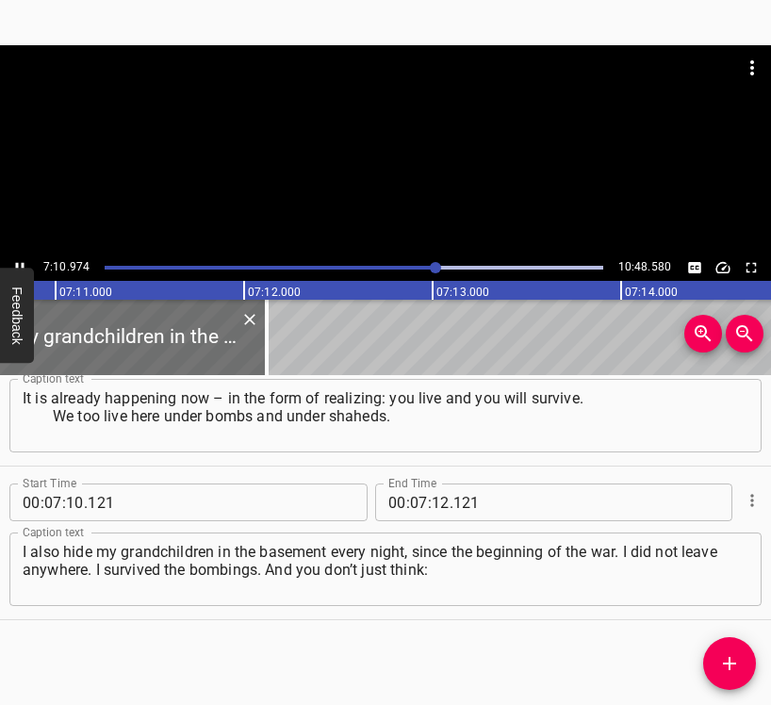
scroll to position [0, 81210]
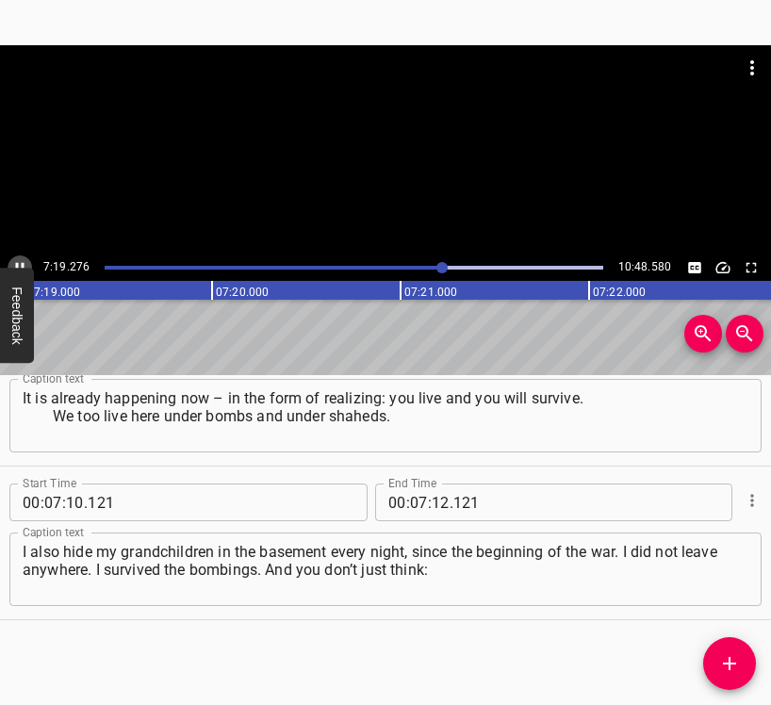
click at [16, 262] on icon "Play/Pause" at bounding box center [19, 267] width 17 height 17
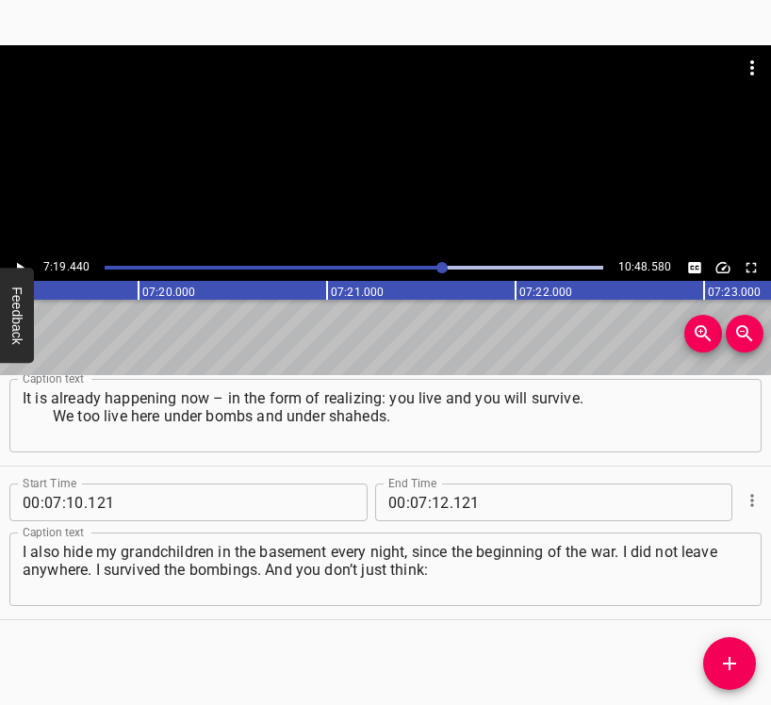
scroll to position [0, 82816]
click at [439, 502] on input "number" at bounding box center [441, 502] width 18 height 38
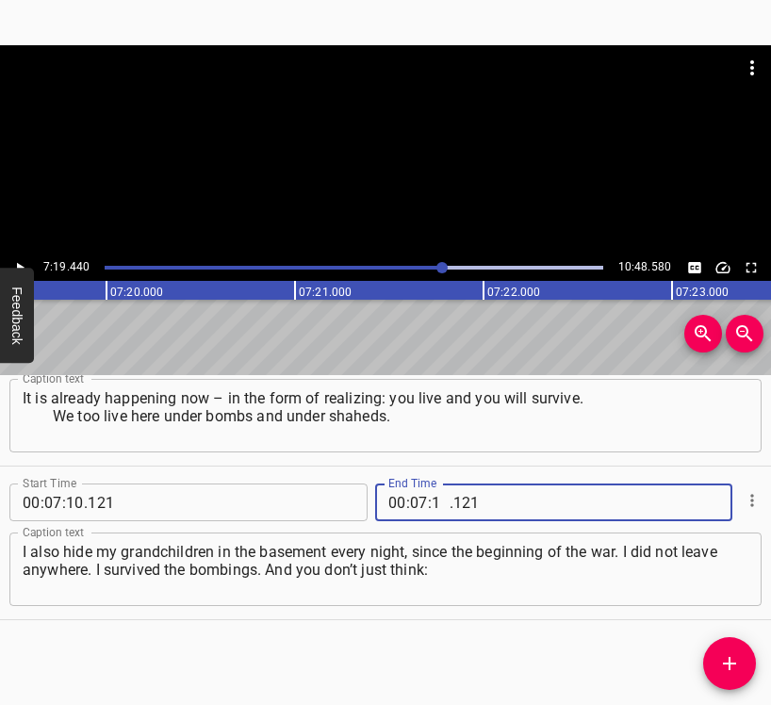
type input "19"
type input "440"
click at [722, 654] on icon "Add Cue" at bounding box center [729, 663] width 23 height 23
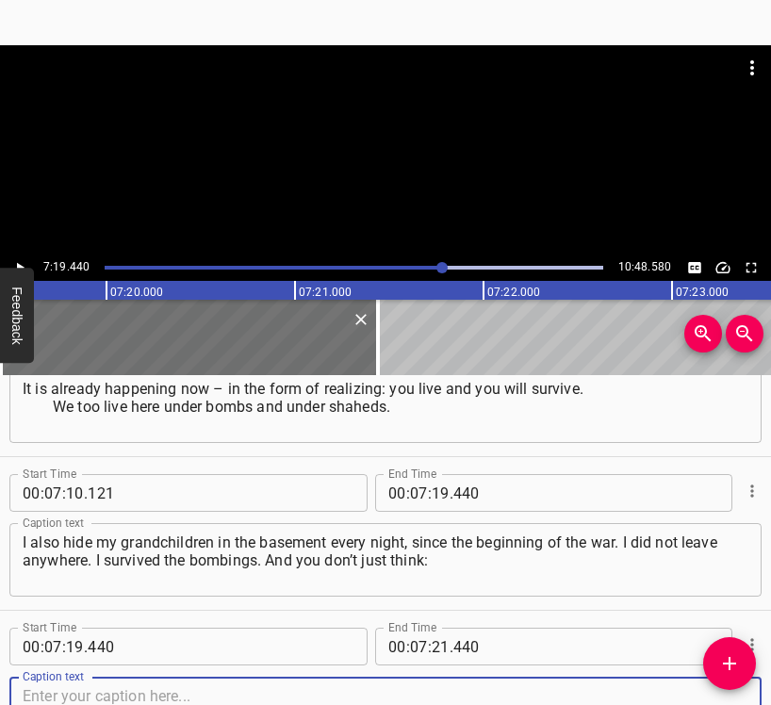
scroll to position [7131, 0]
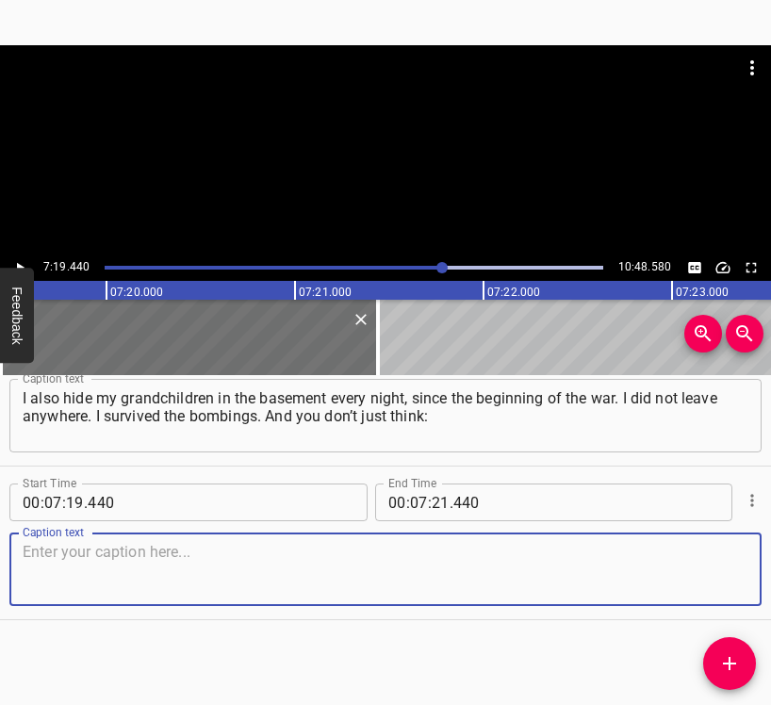
click at [698, 577] on textarea at bounding box center [386, 570] width 726 height 54
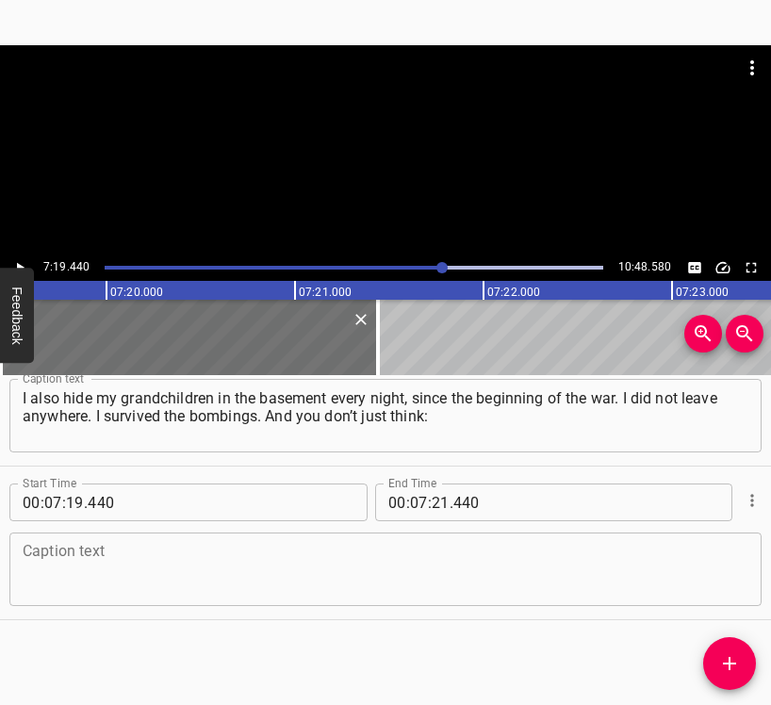
click at [110, 571] on textarea at bounding box center [386, 570] width 726 height 54
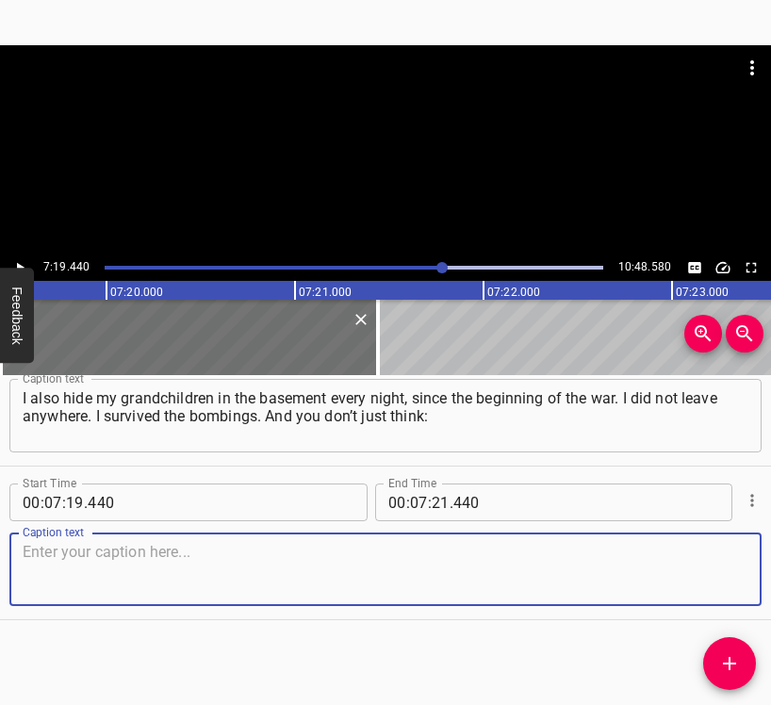
paste textarea "“I will just sit here,” you still go to work. As simple as that: you go to work…"
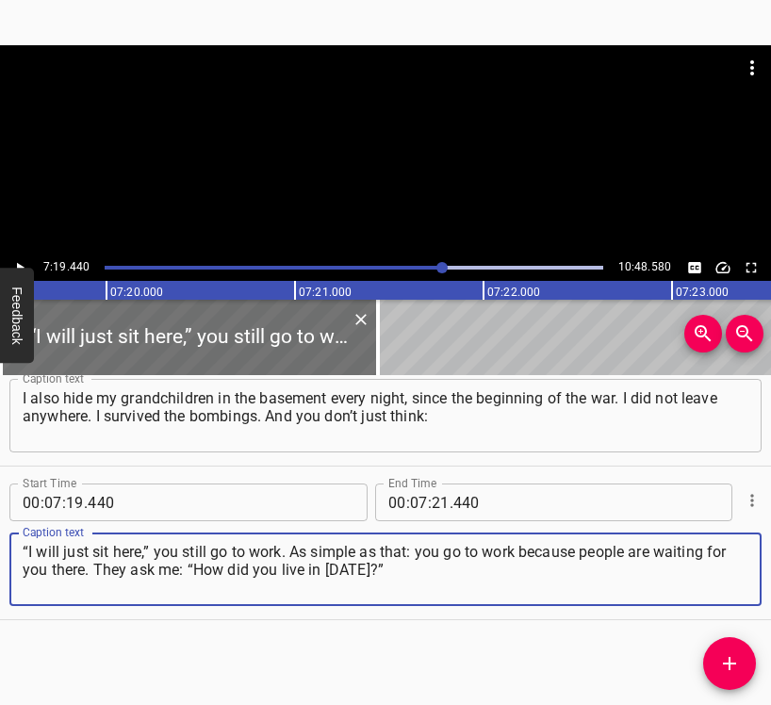
type textarea "“I will just sit here,” you still go to work. As simple as that: you go to work…"
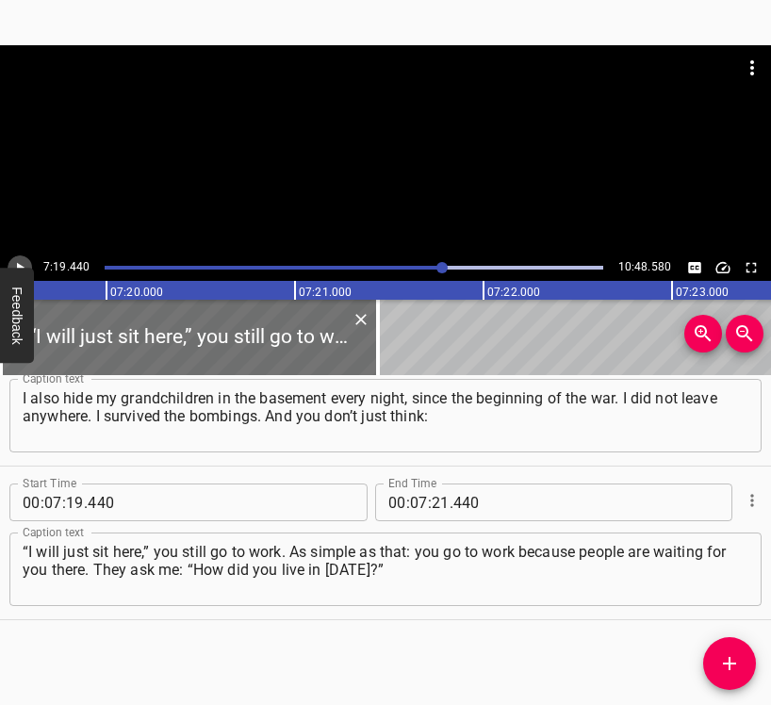
click at [22, 261] on icon "Play/Pause" at bounding box center [19, 267] width 17 height 17
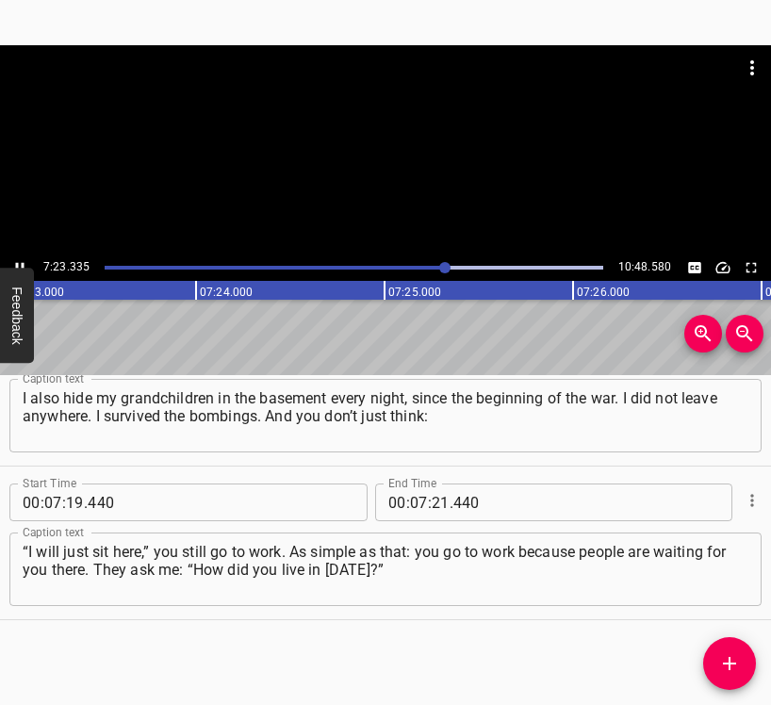
scroll to position [0, 83550]
click at [16, 263] on icon "Play/Pause" at bounding box center [20, 268] width 8 height 10
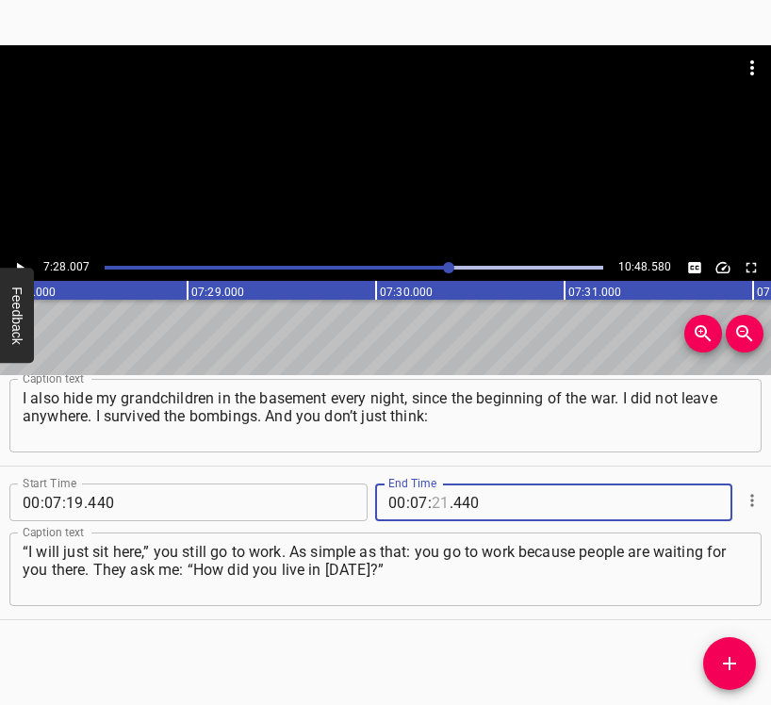
click at [440, 509] on input "number" at bounding box center [441, 502] width 18 height 38
type input "28"
type input "007"
click at [736, 651] on button "Add Cue" at bounding box center [729, 663] width 53 height 53
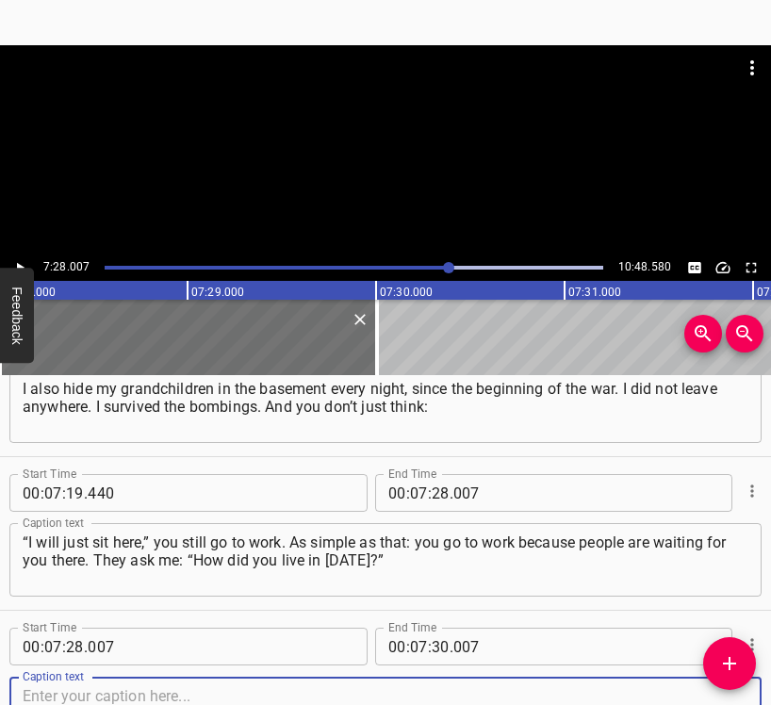
scroll to position [7285, 0]
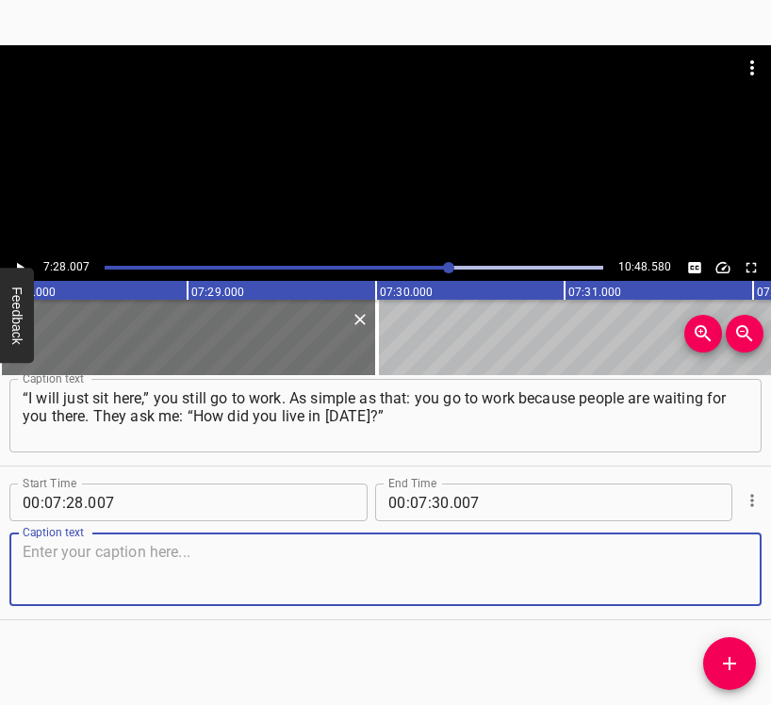
click at [726, 575] on textarea at bounding box center [386, 570] width 726 height 54
click at [168, 547] on textarea at bounding box center [386, 570] width 726 height 54
paste textarea "And I say that I simply went to work. Shells were whistling all around, there w…"
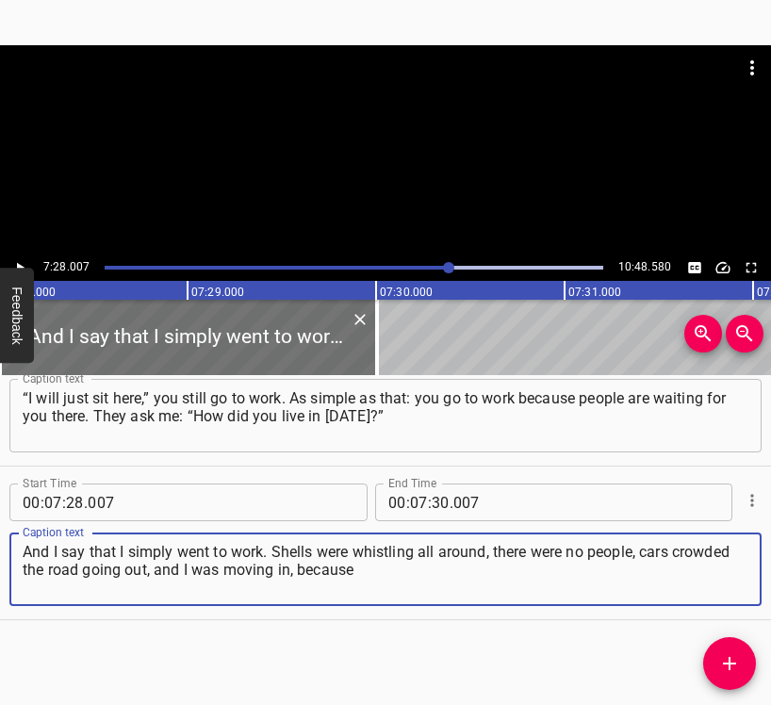
type textarea "And I say that I simply went to work. Shells were whistling all around, there w…"
